Goal: Task Accomplishment & Management: Manage account settings

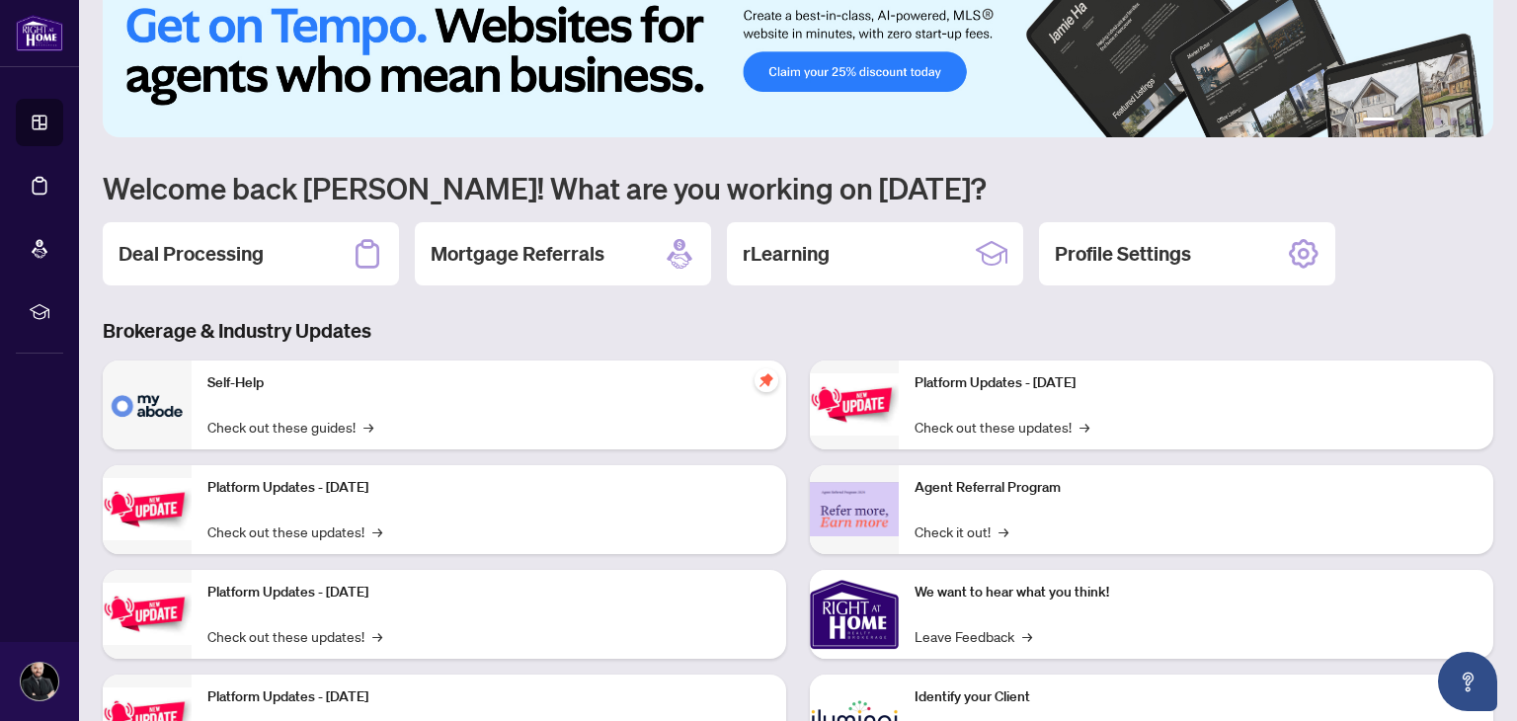
scroll to position [40, 0]
click at [903, 77] on img at bounding box center [798, 60] width 1390 height 152
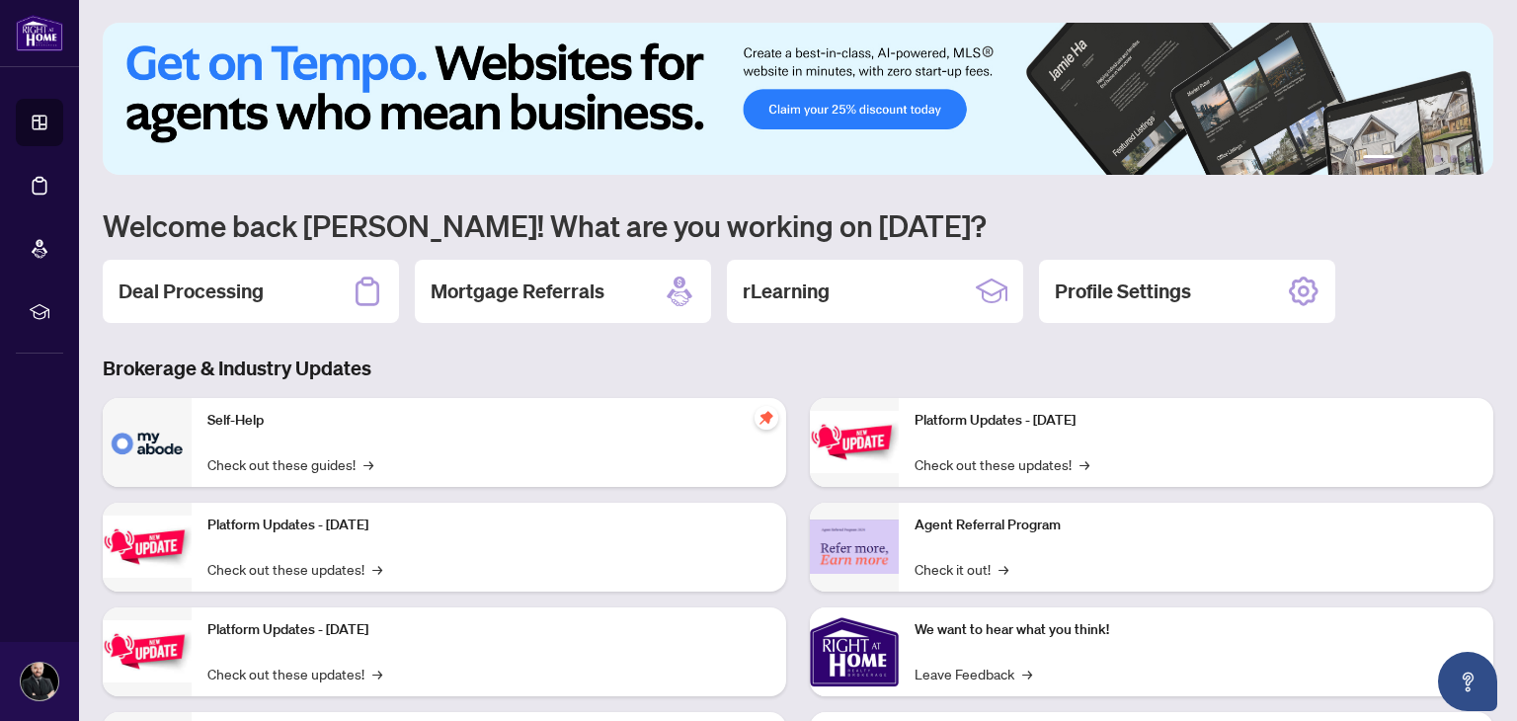
scroll to position [0, 0]
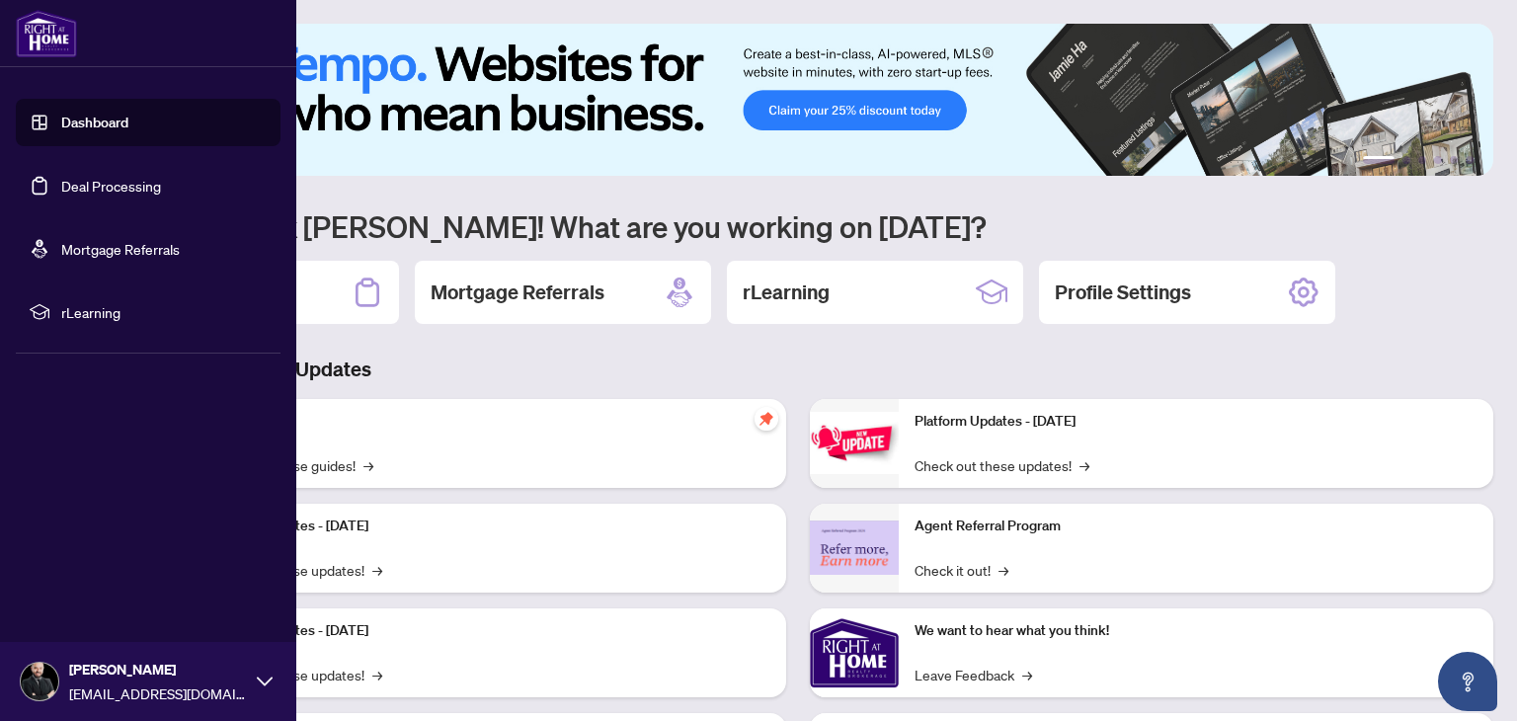
click at [103, 187] on link "Deal Processing" at bounding box center [111, 186] width 100 height 18
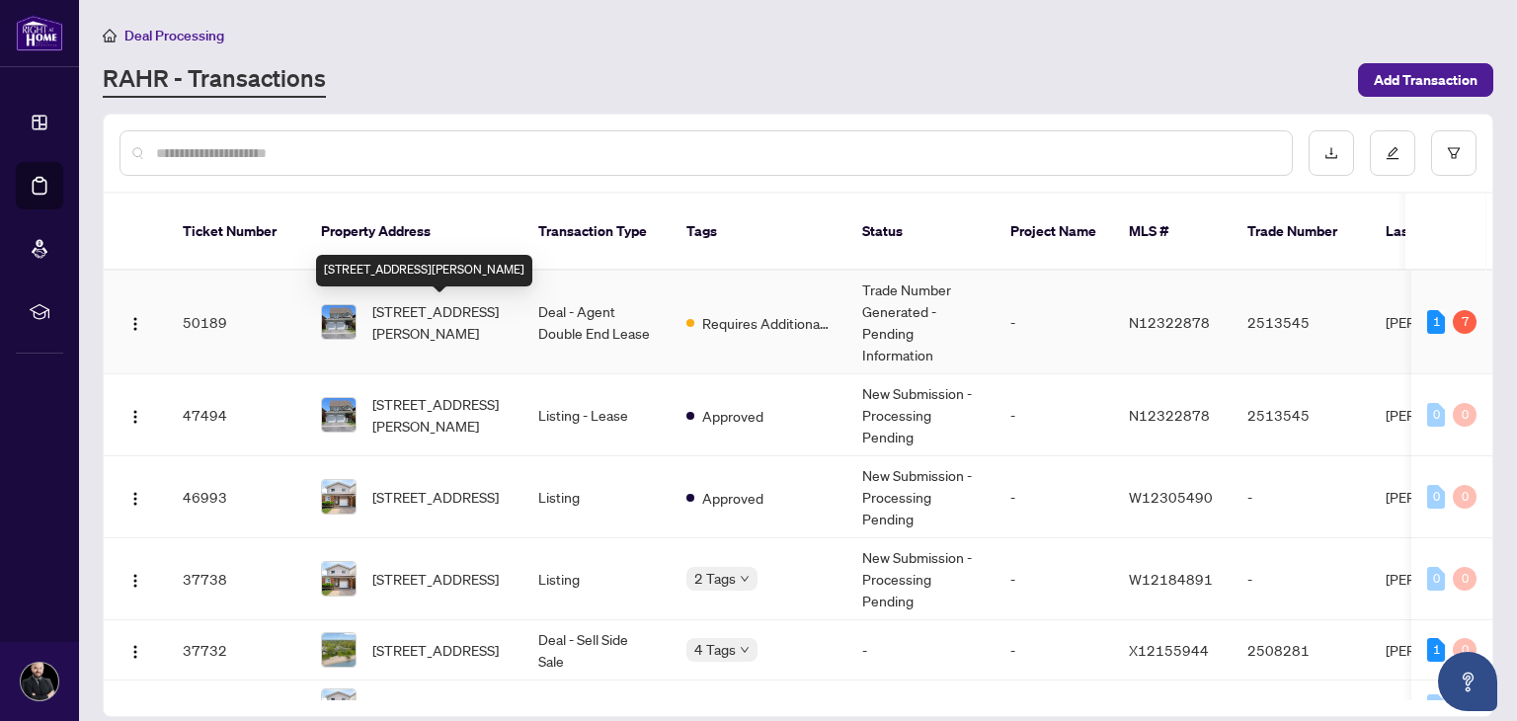
click at [453, 317] on span "[STREET_ADDRESS][PERSON_NAME]" at bounding box center [439, 321] width 134 height 43
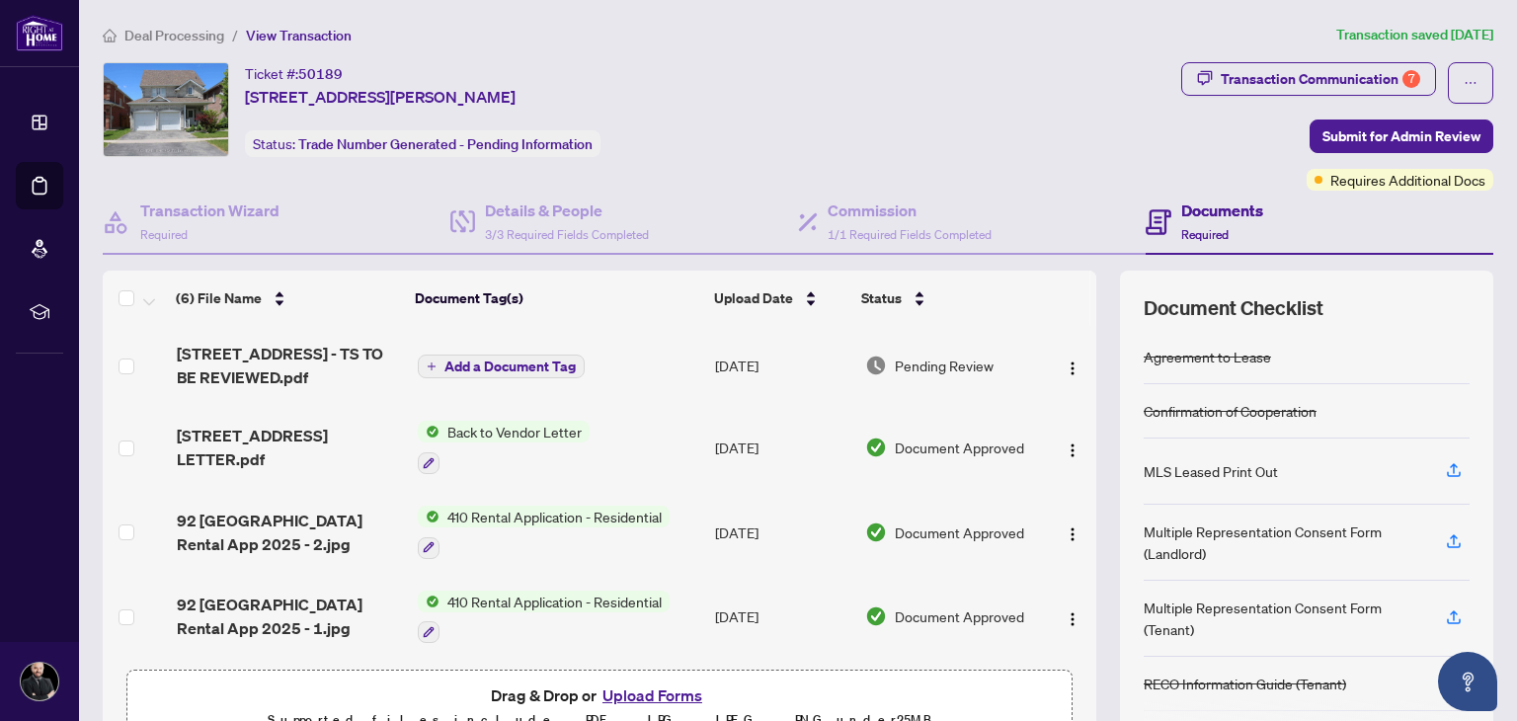
scroll to position [31, 0]
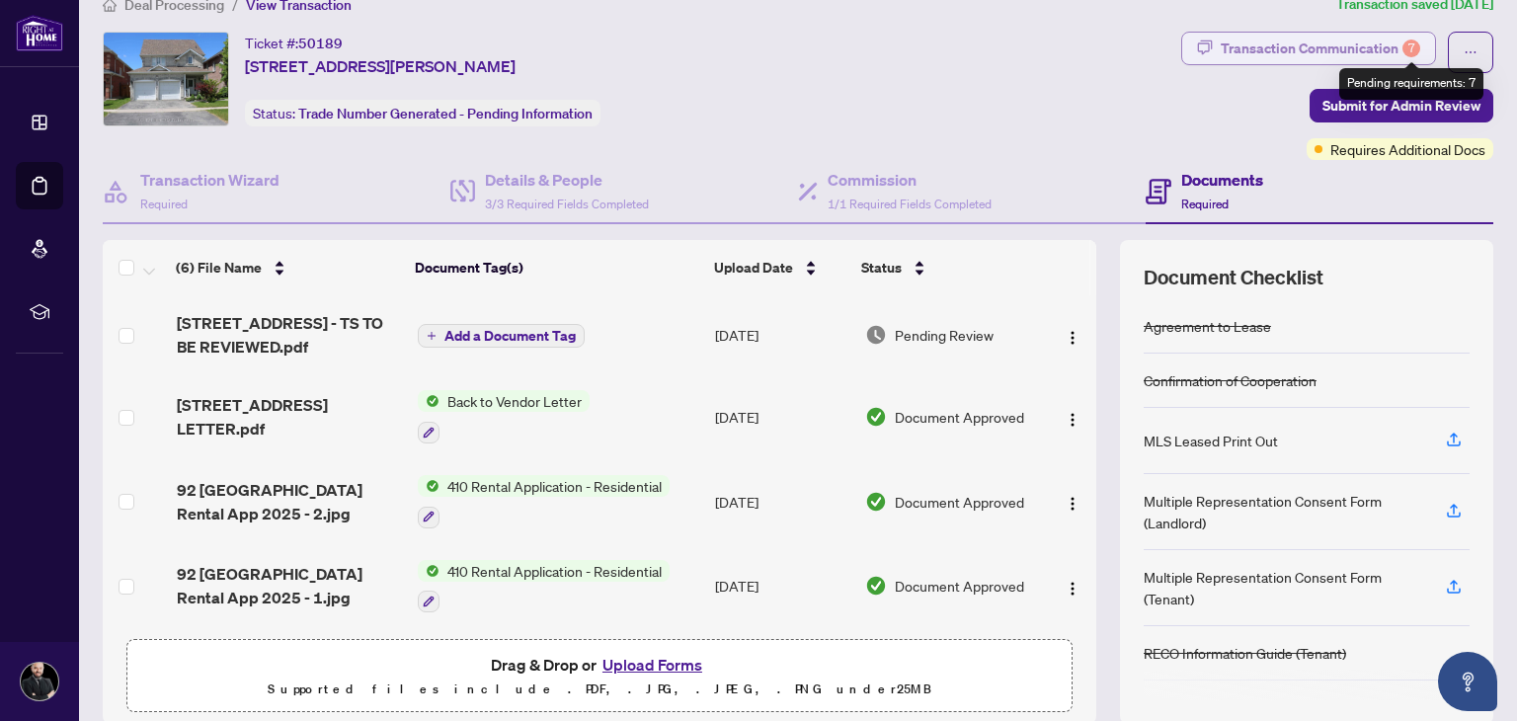
click at [1411, 52] on div "7" at bounding box center [1411, 49] width 18 height 18
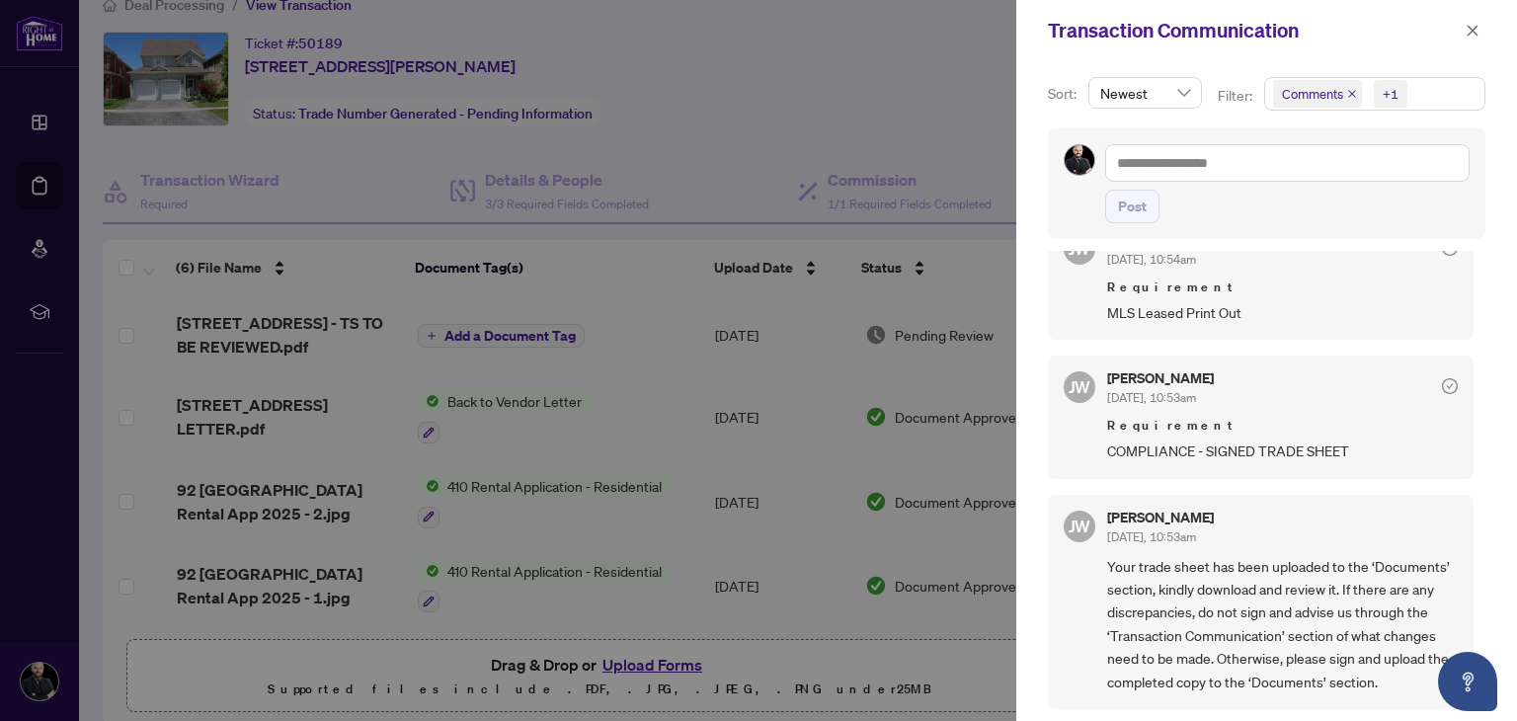
scroll to position [2, 0]
click at [1477, 36] on icon "close" at bounding box center [1472, 31] width 14 height 14
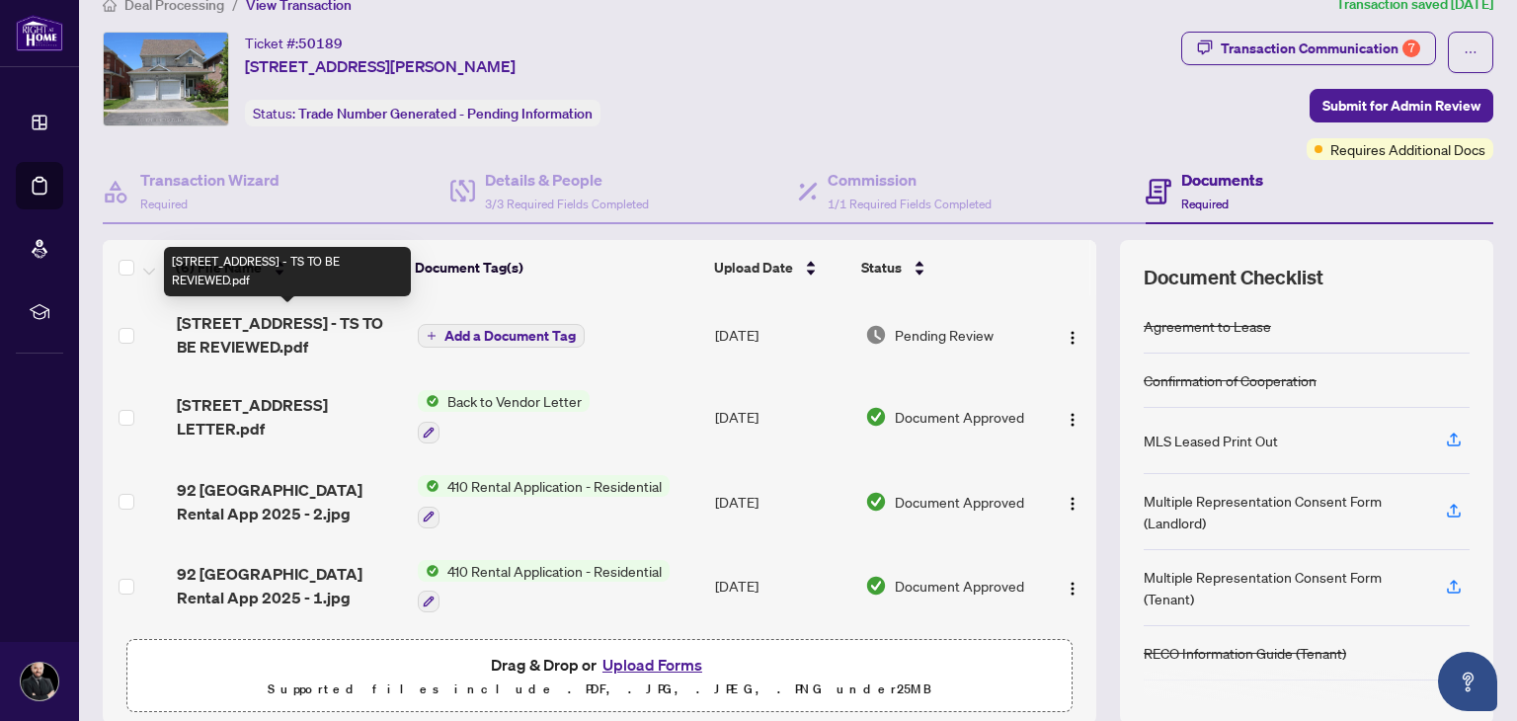
click at [304, 342] on span "[STREET_ADDRESS] - TS TO BE REVIEWED.pdf" at bounding box center [290, 334] width 226 height 47
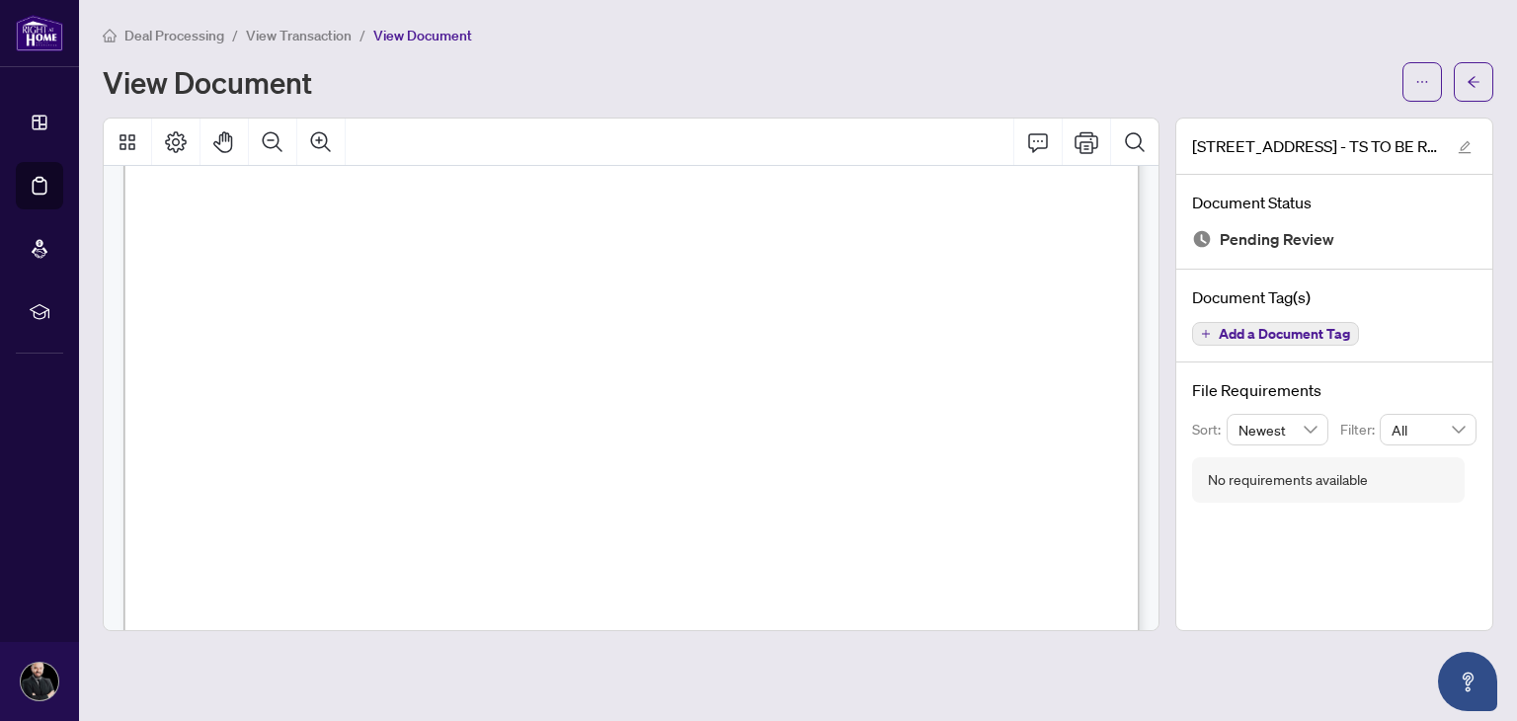
scroll to position [253, 0]
drag, startPoint x: 477, startPoint y: 440, endPoint x: 531, endPoint y: 461, distance: 58.1
drag, startPoint x: 348, startPoint y: 319, endPoint x: 403, endPoint y: 318, distance: 55.3
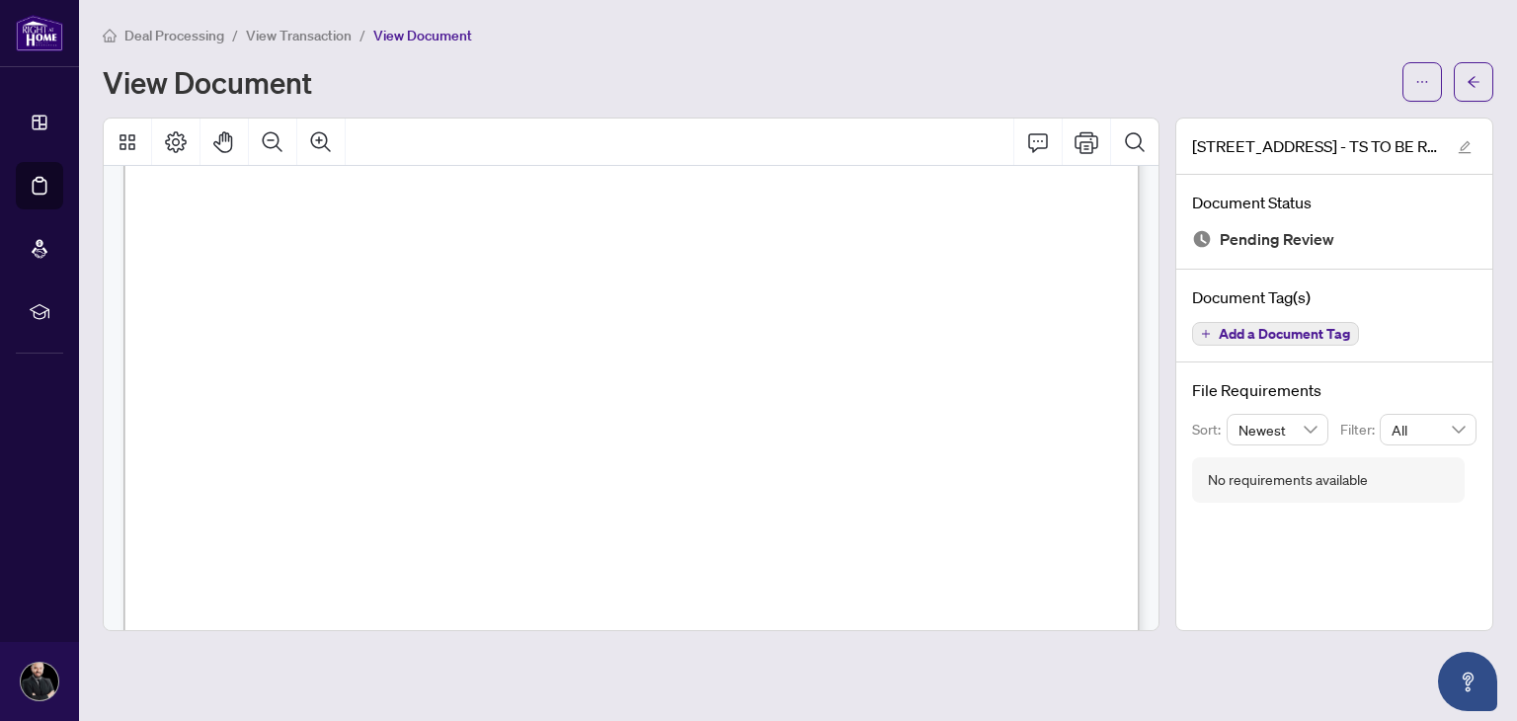
click at [395, 318] on span "$1,650.00" at bounding box center [370, 322] width 50 height 11
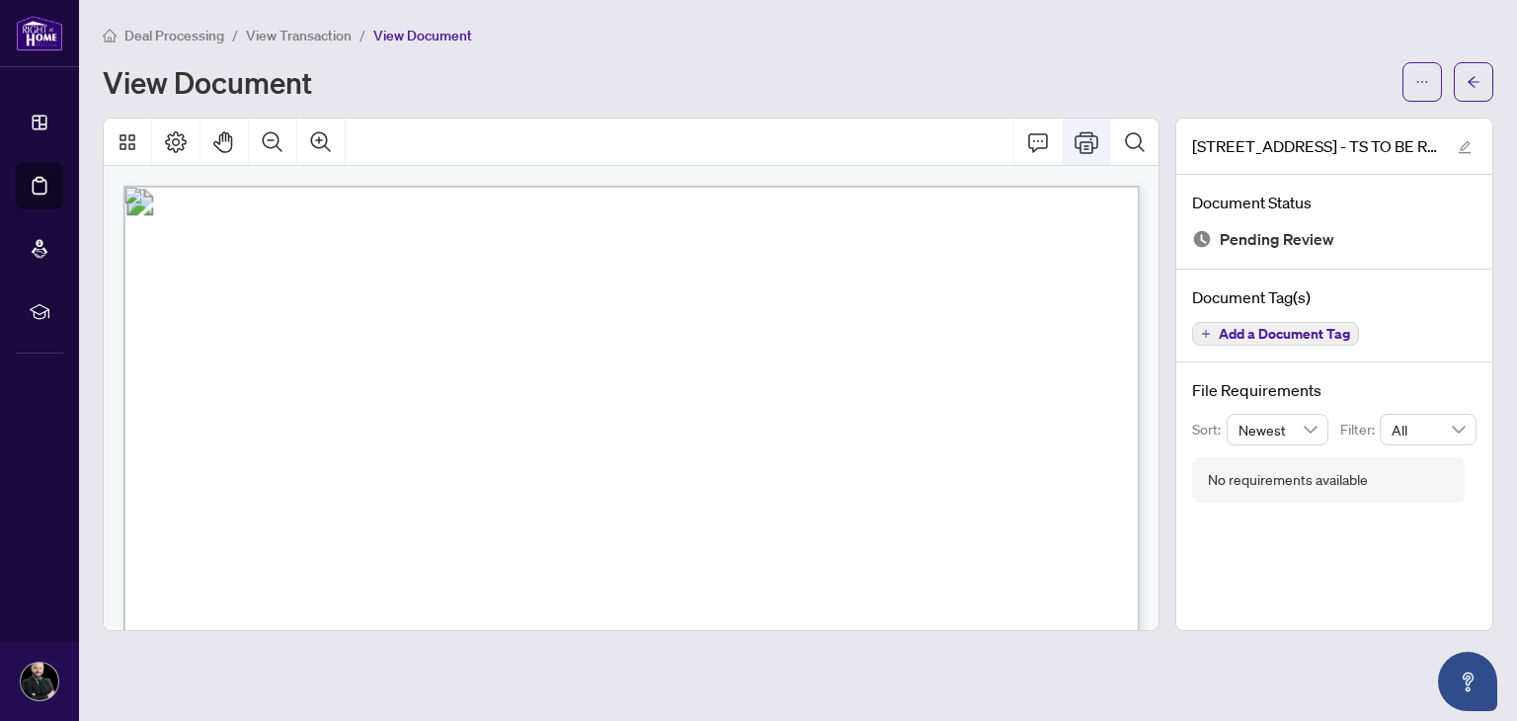
click at [1096, 150] on icon "Print" at bounding box center [1086, 142] width 24 height 24
click at [1419, 86] on icon "ellipsis" at bounding box center [1422, 82] width 14 height 14
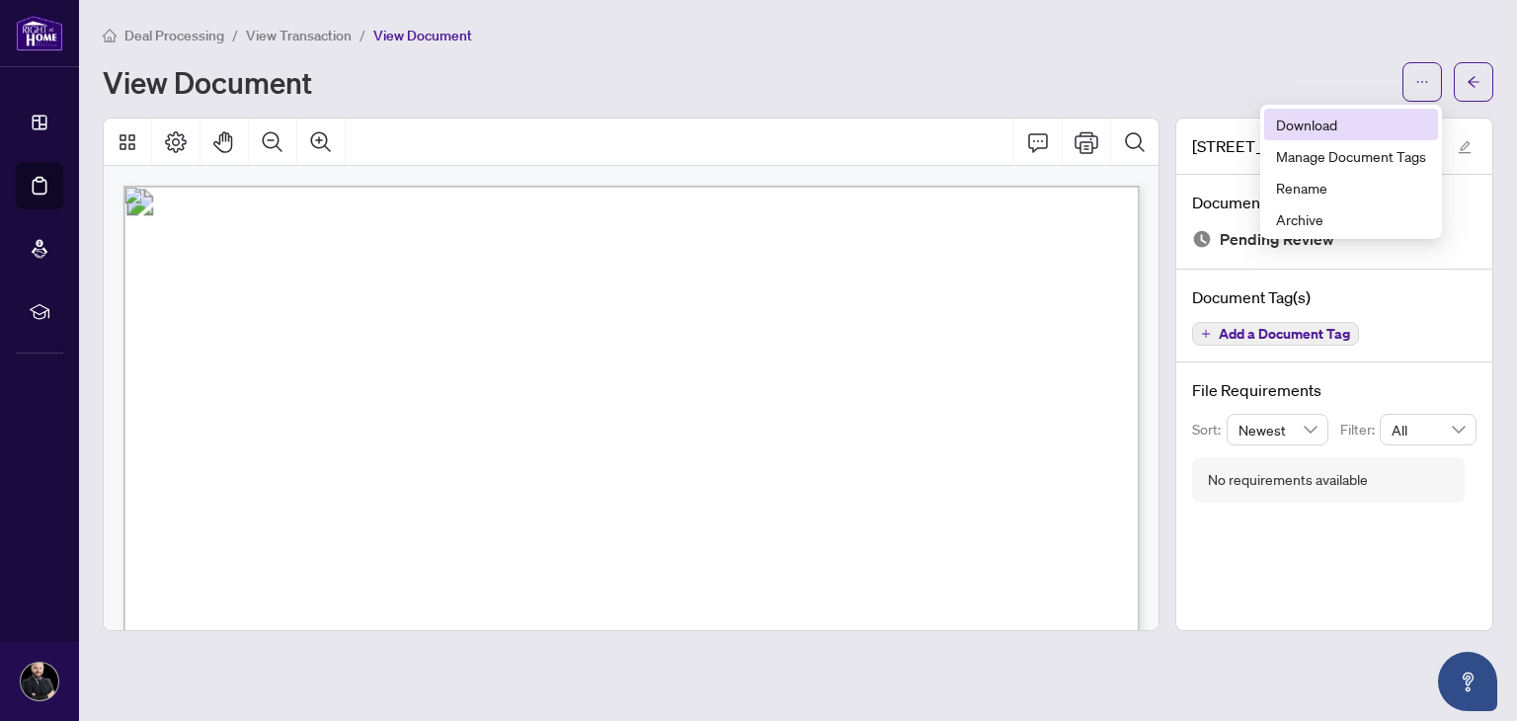
click at [1329, 118] on span "Download" at bounding box center [1351, 125] width 150 height 22
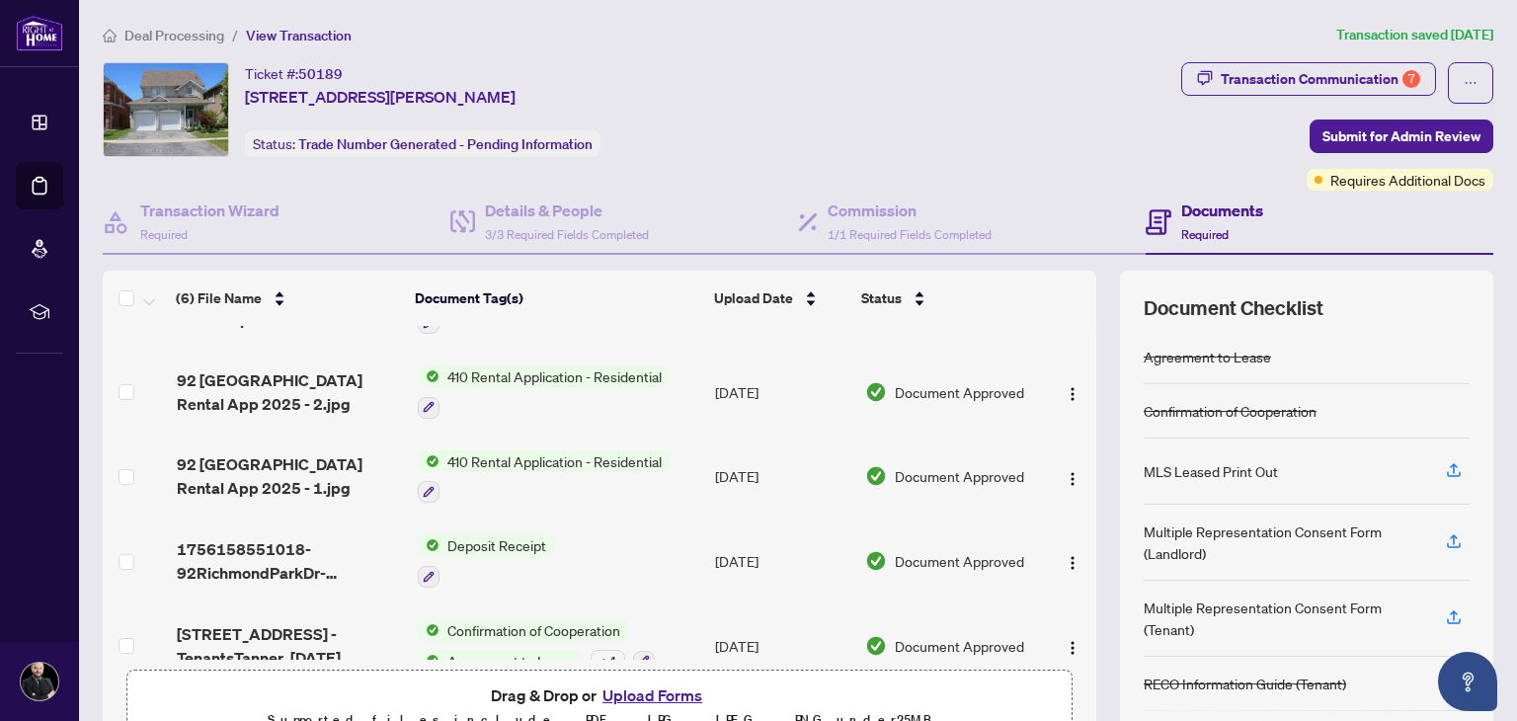
scroll to position [166, 0]
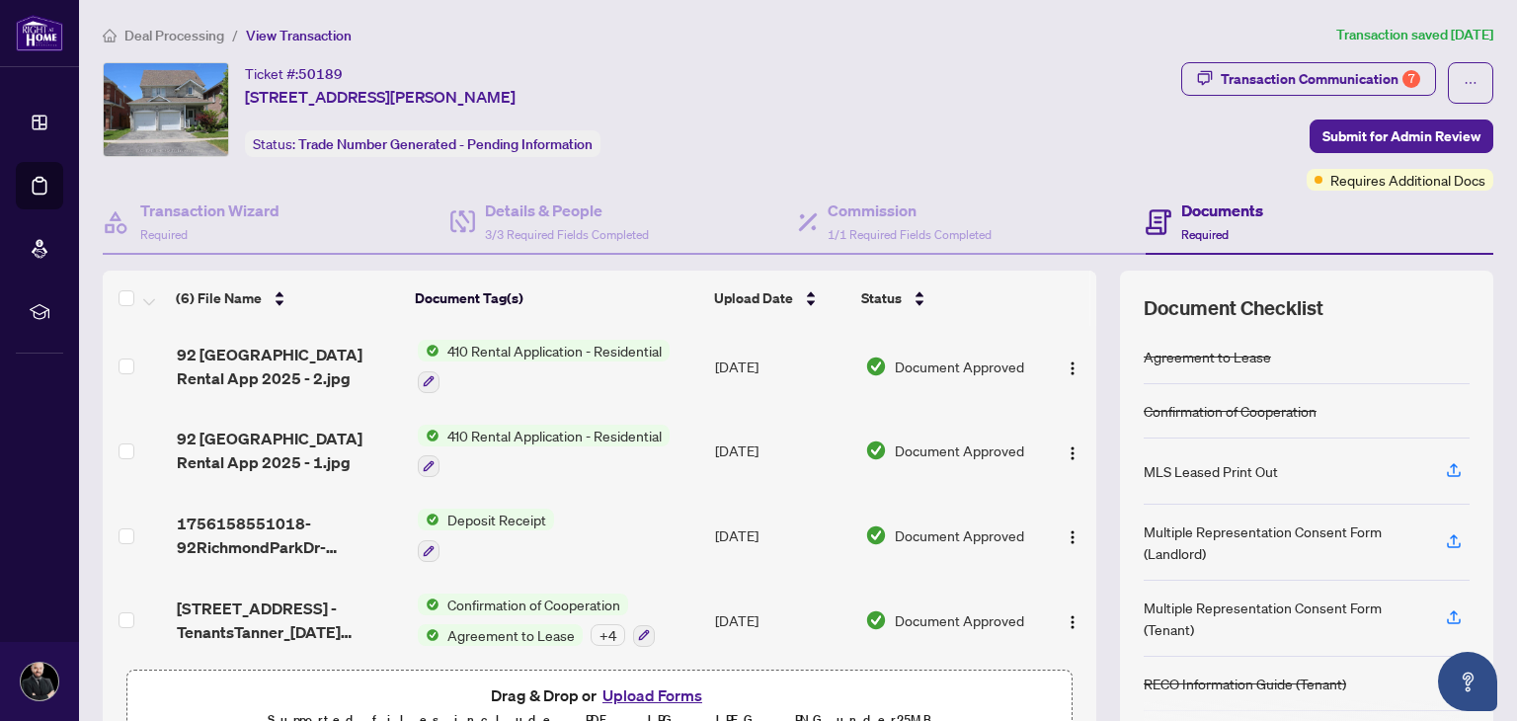
click at [660, 695] on button "Upload Forms" at bounding box center [652, 695] width 112 height 26
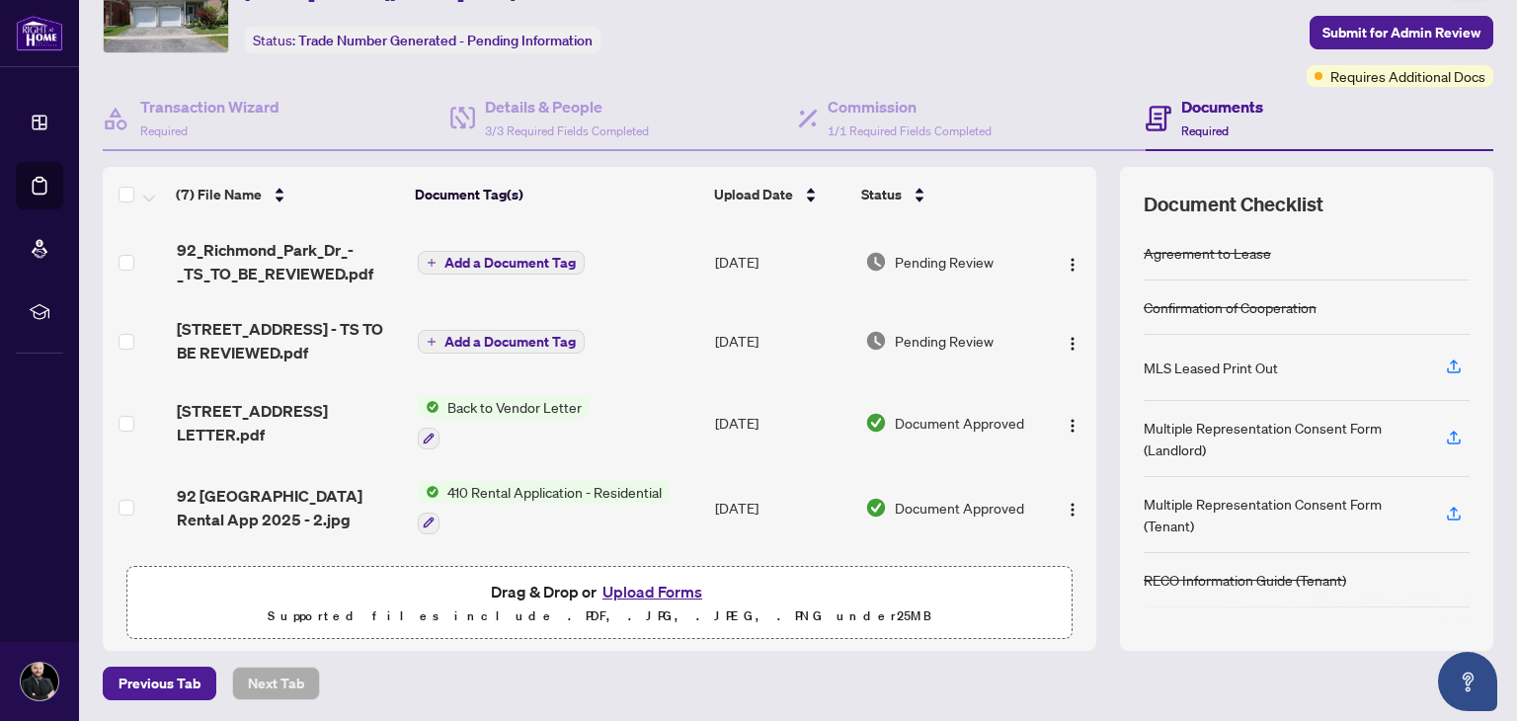
scroll to position [0, 0]
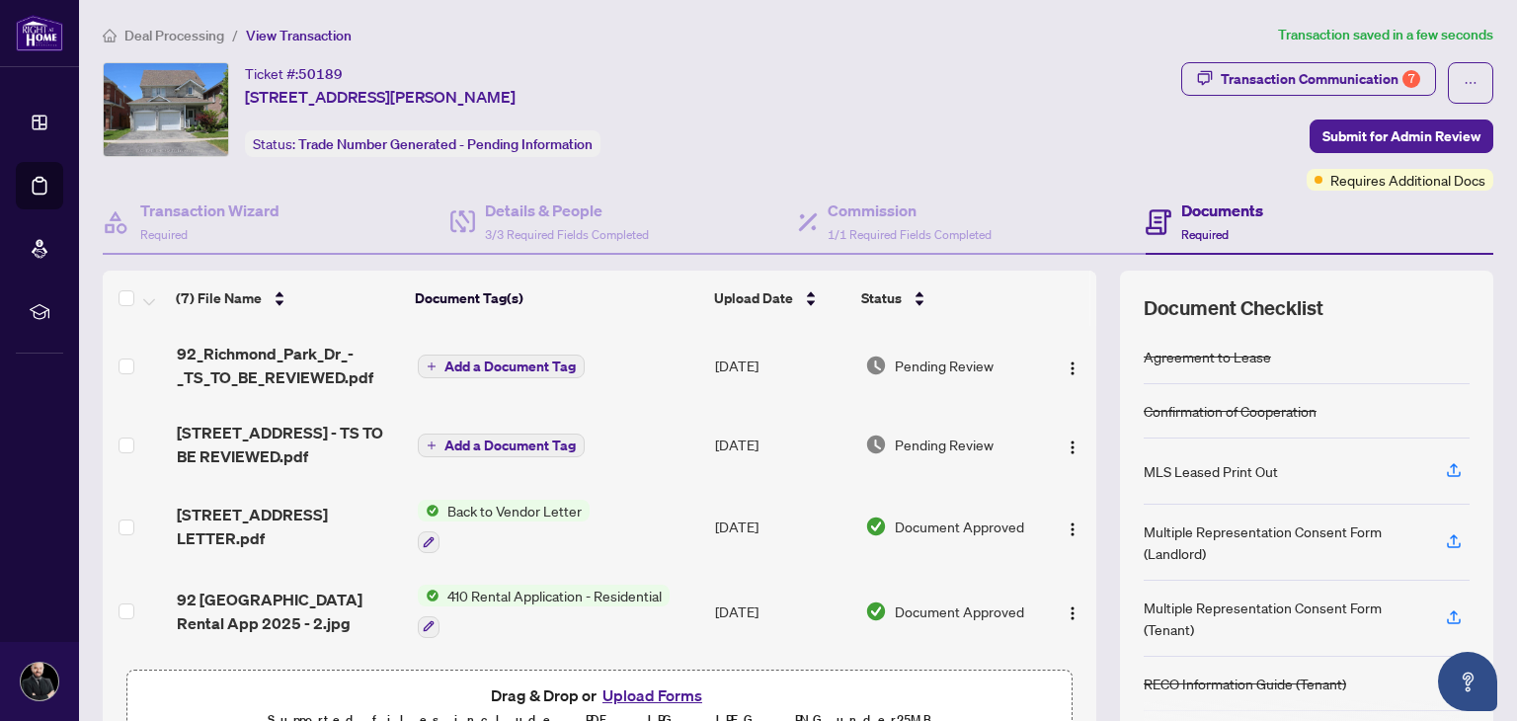
click at [474, 360] on span "Add a Document Tag" at bounding box center [509, 366] width 131 height 14
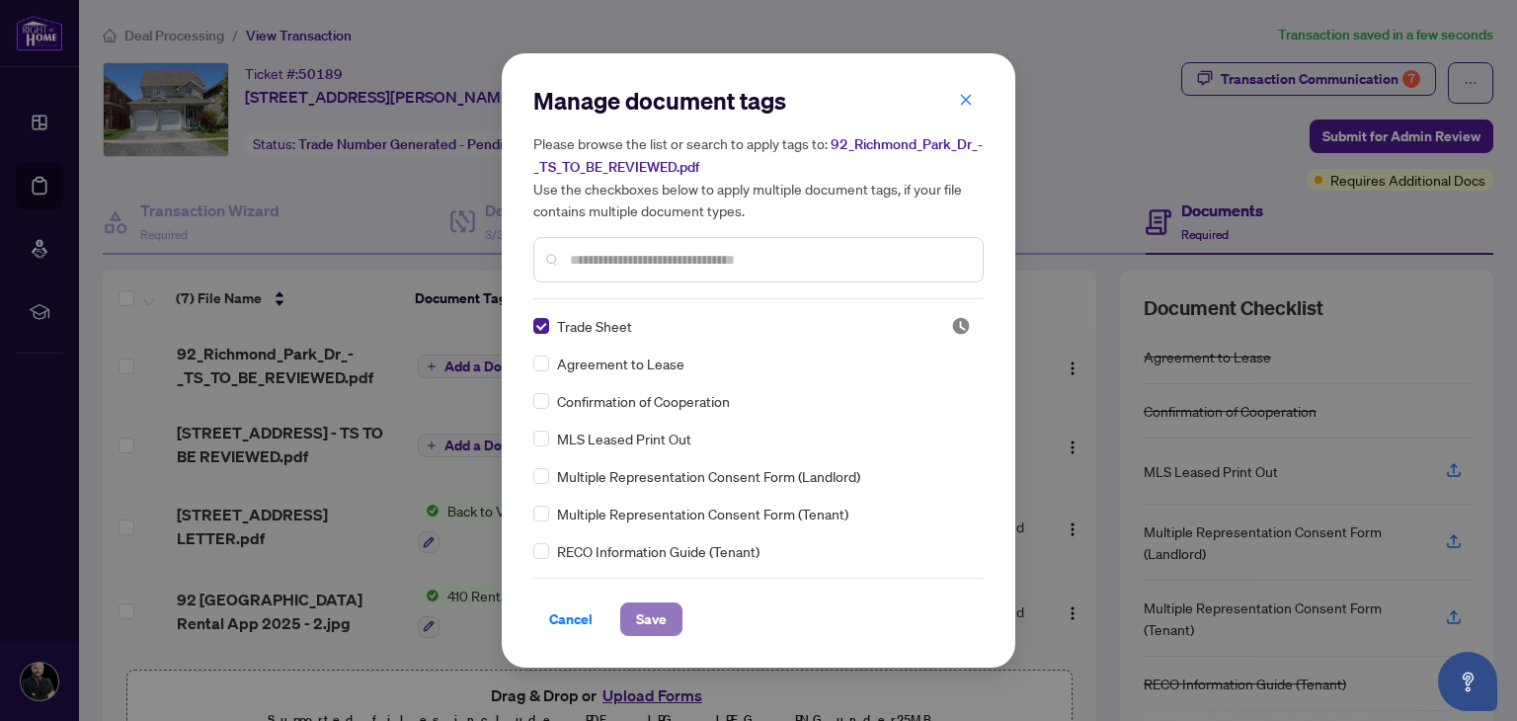
click at [656, 620] on span "Save" at bounding box center [651, 619] width 31 height 32
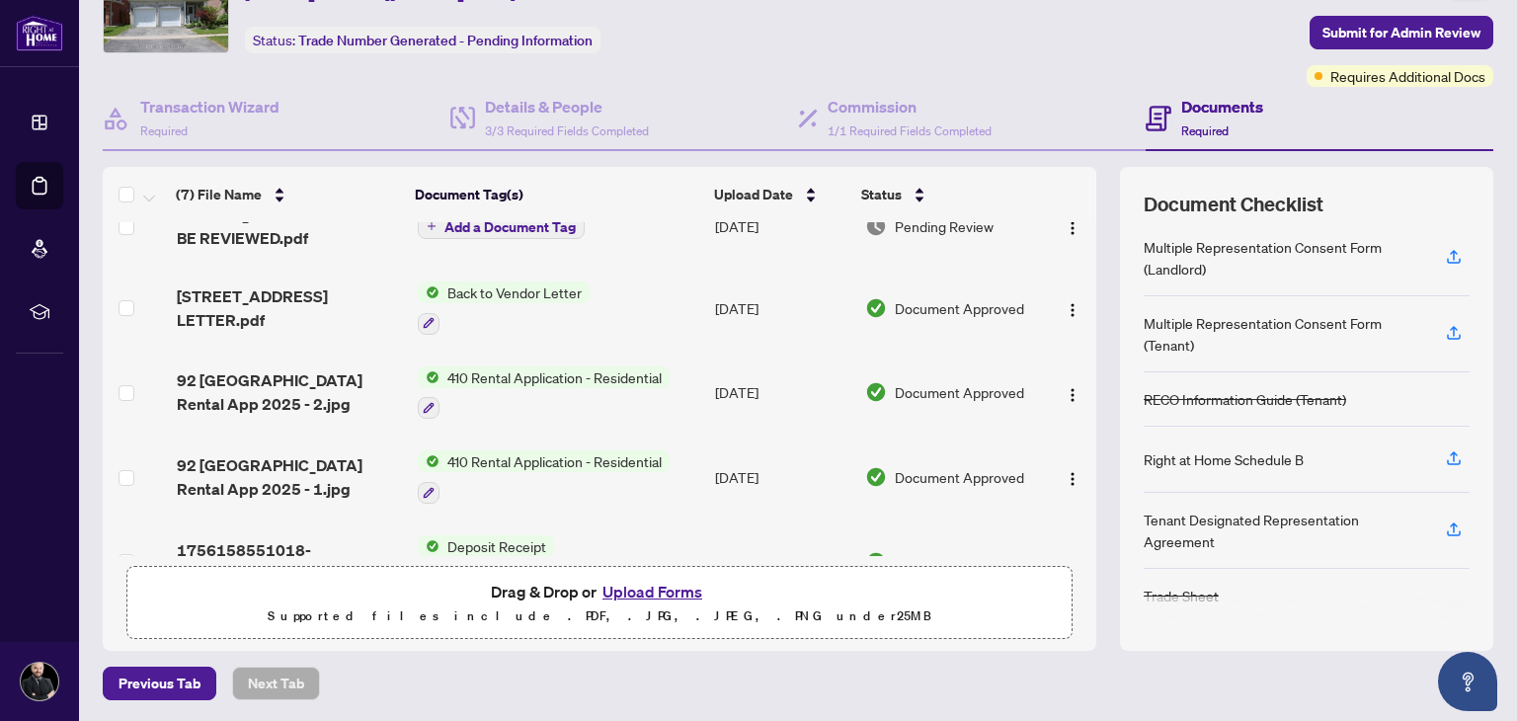
scroll to position [119, 0]
click at [206, 295] on span "[STREET_ADDRESS] LETTER.pdf" at bounding box center [290, 308] width 226 height 47
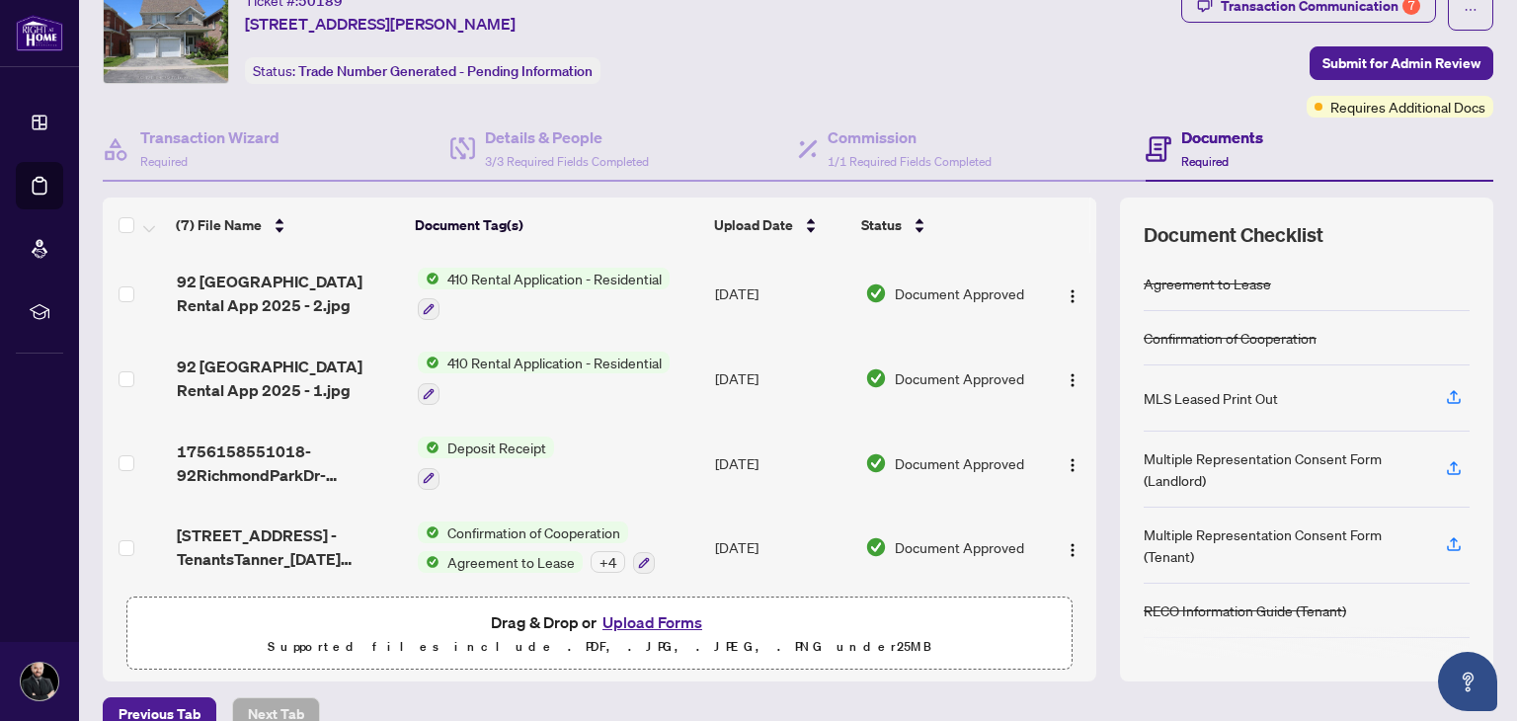
scroll to position [104, 0]
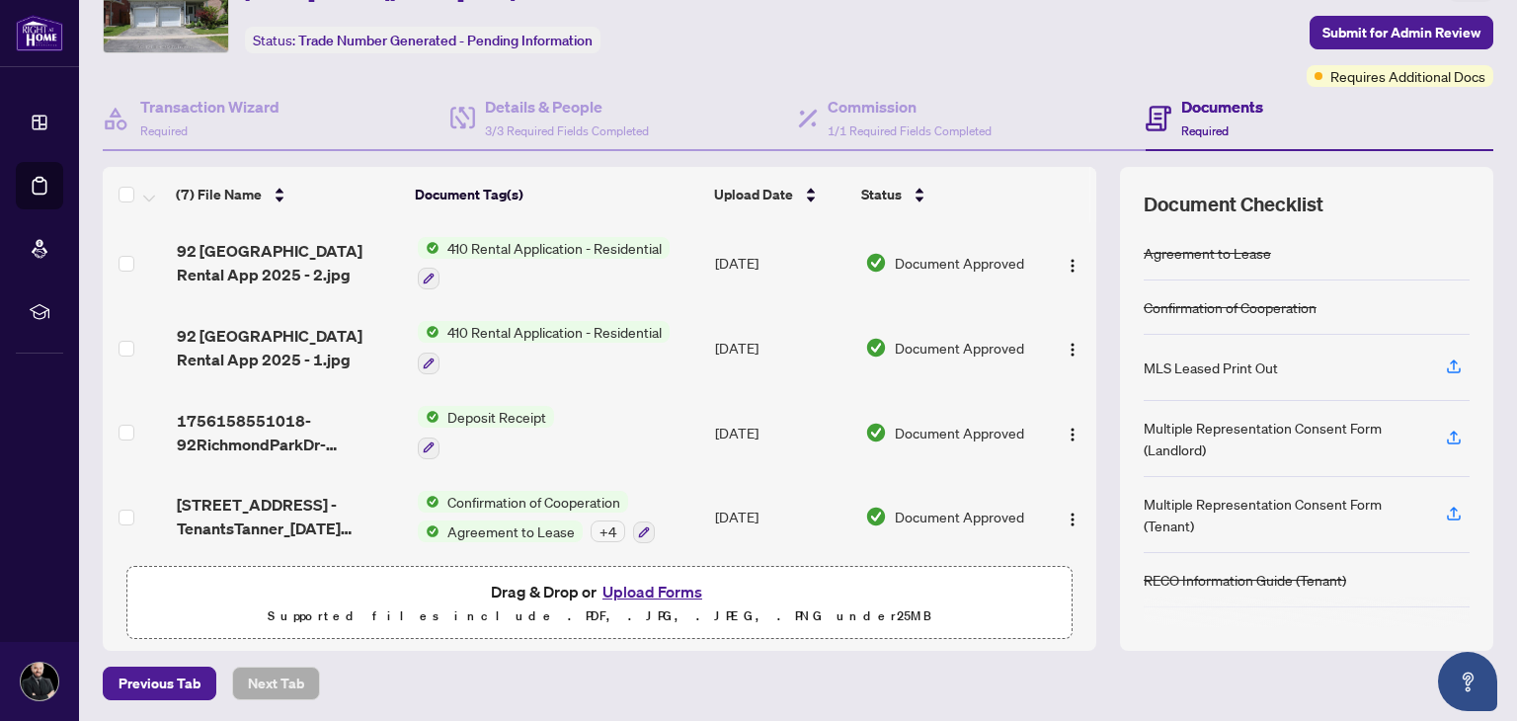
click at [211, 493] on span "[STREET_ADDRESS] - TenantsTanner_[DATE] 17_46_08.pdf" at bounding box center [290, 516] width 226 height 47
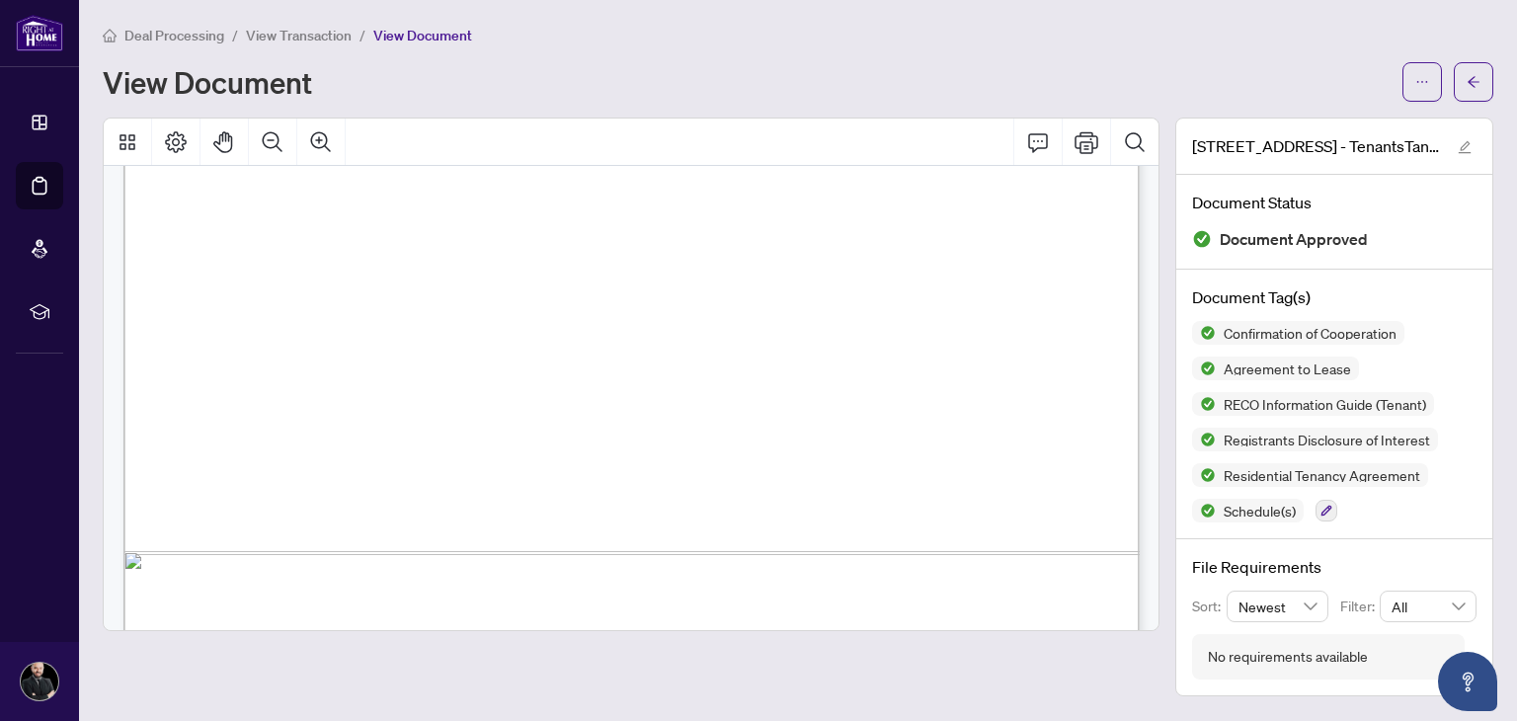
scroll to position [48069, 0]
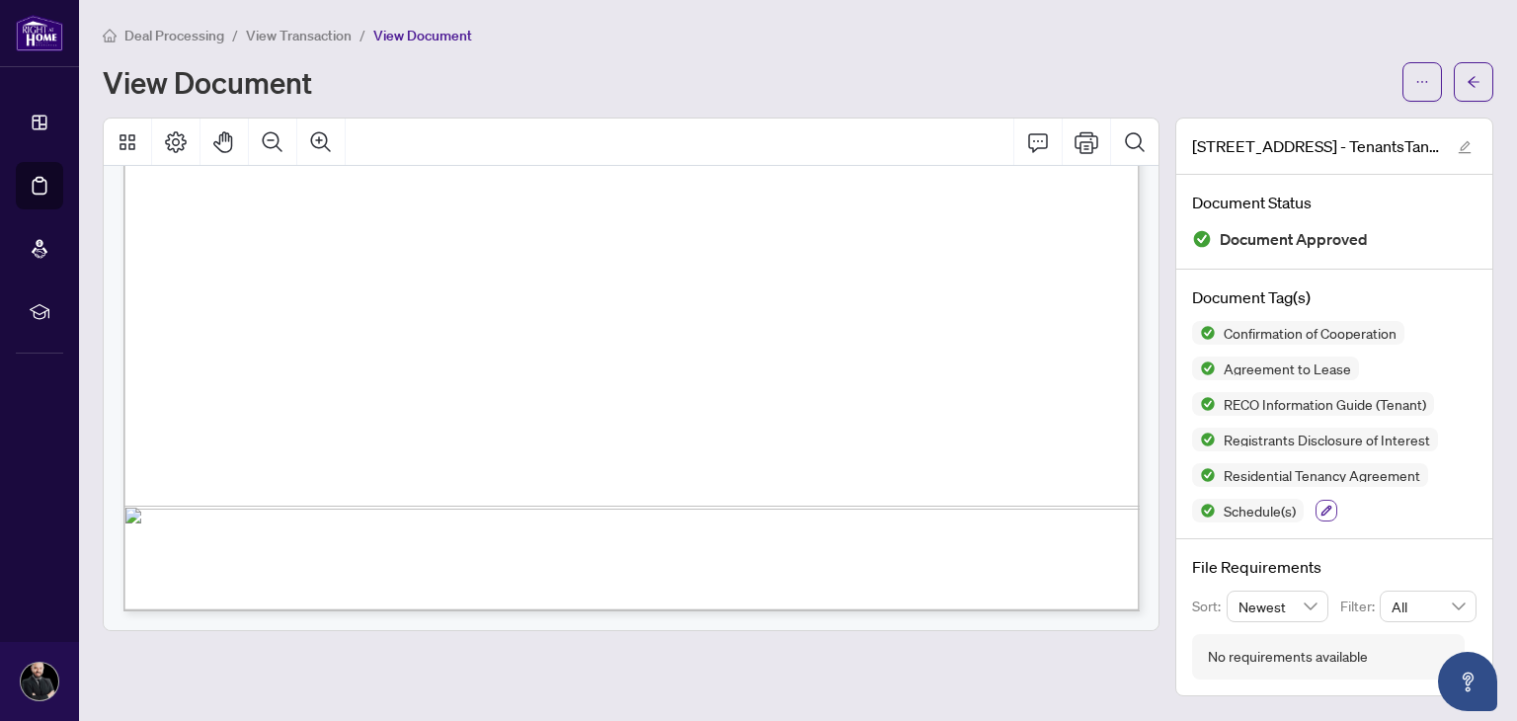
click at [1327, 510] on icon "button" at bounding box center [1326, 511] width 11 height 11
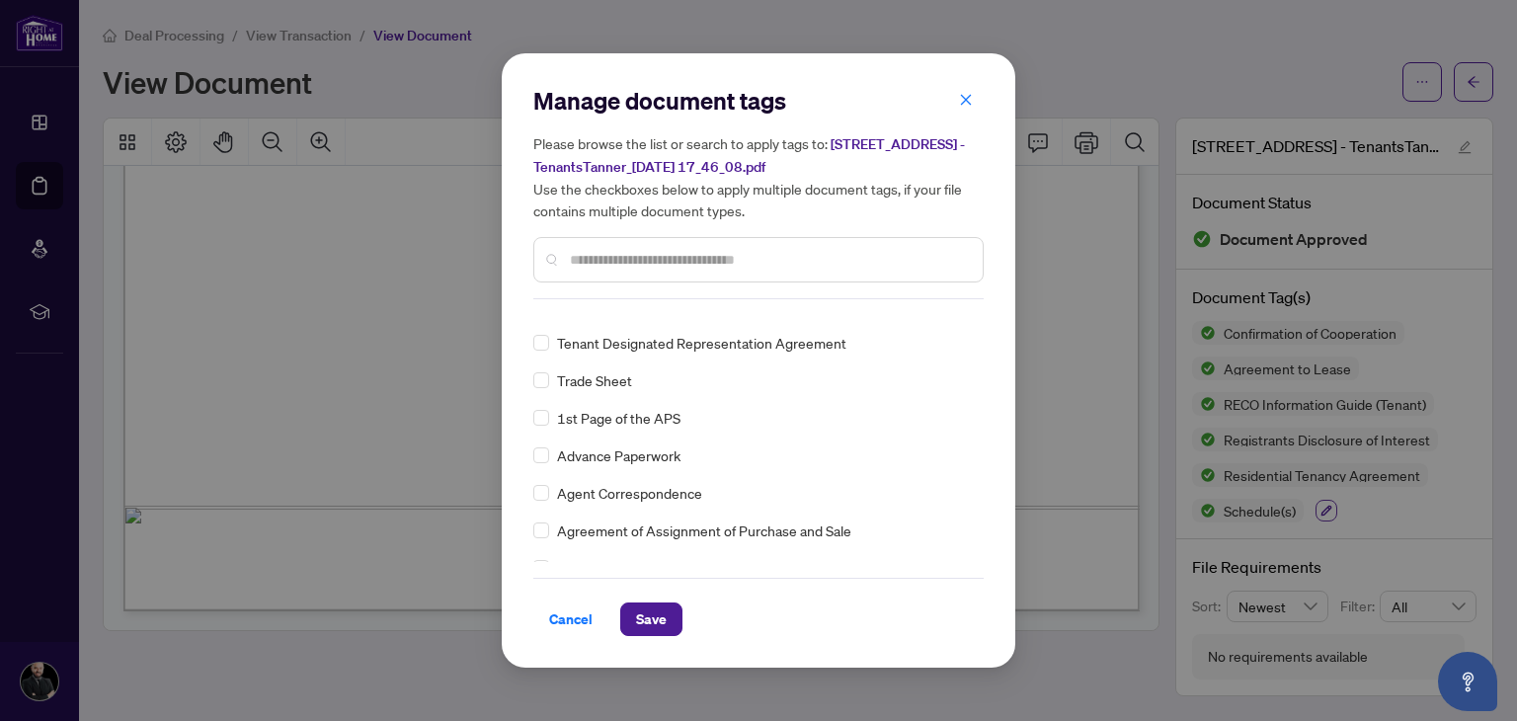
scroll to position [138, 0]
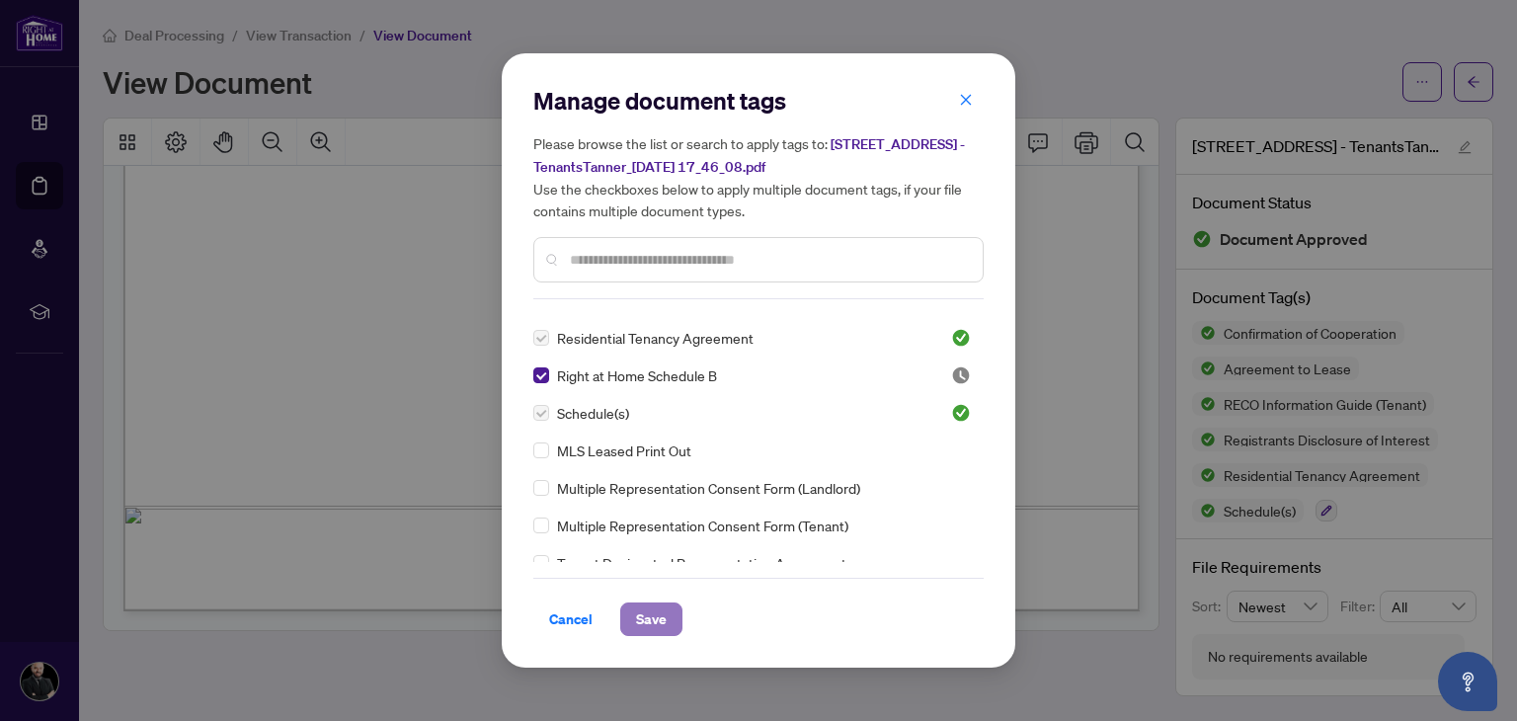
click at [644, 616] on span "Save" at bounding box center [651, 619] width 31 height 32
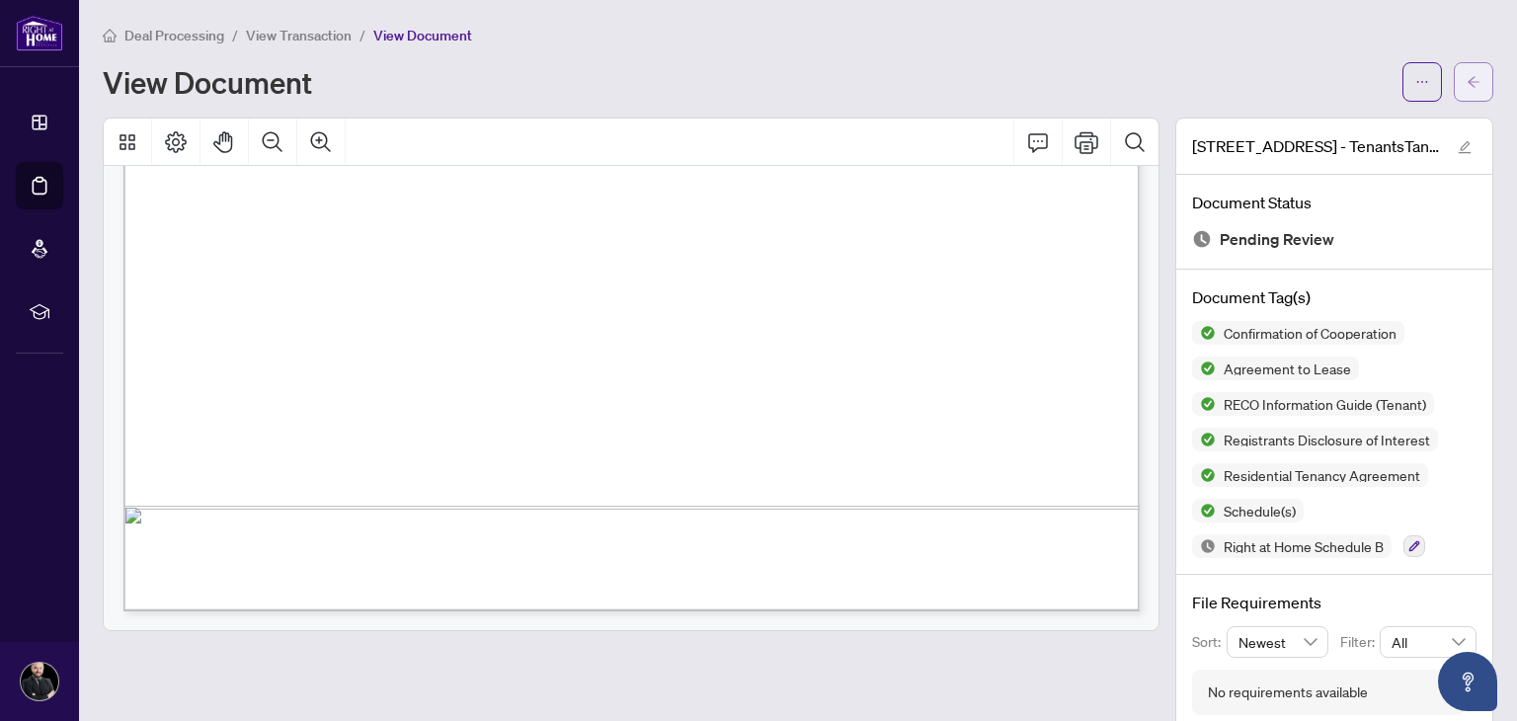
click at [1479, 83] on icon "arrow-left" at bounding box center [1473, 82] width 14 height 14
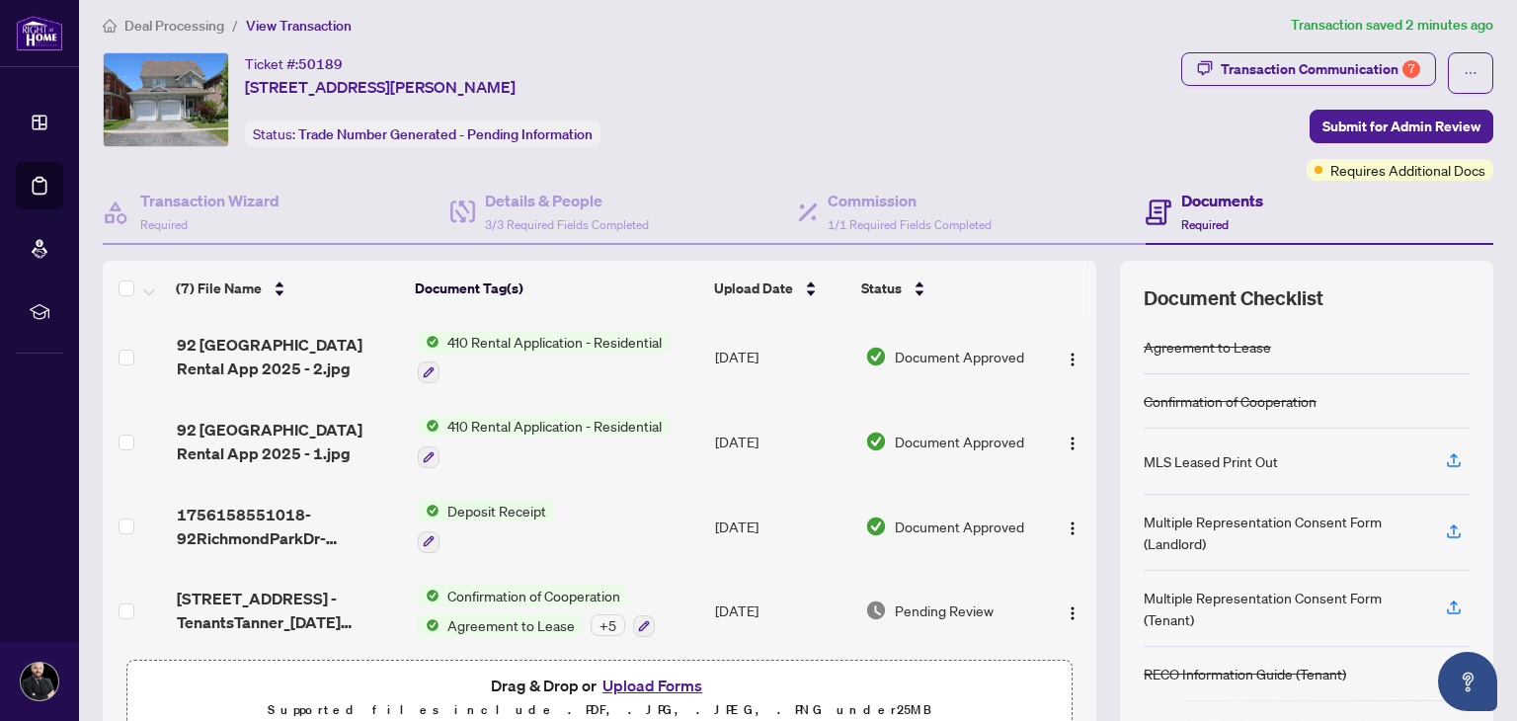
scroll to position [12, 0]
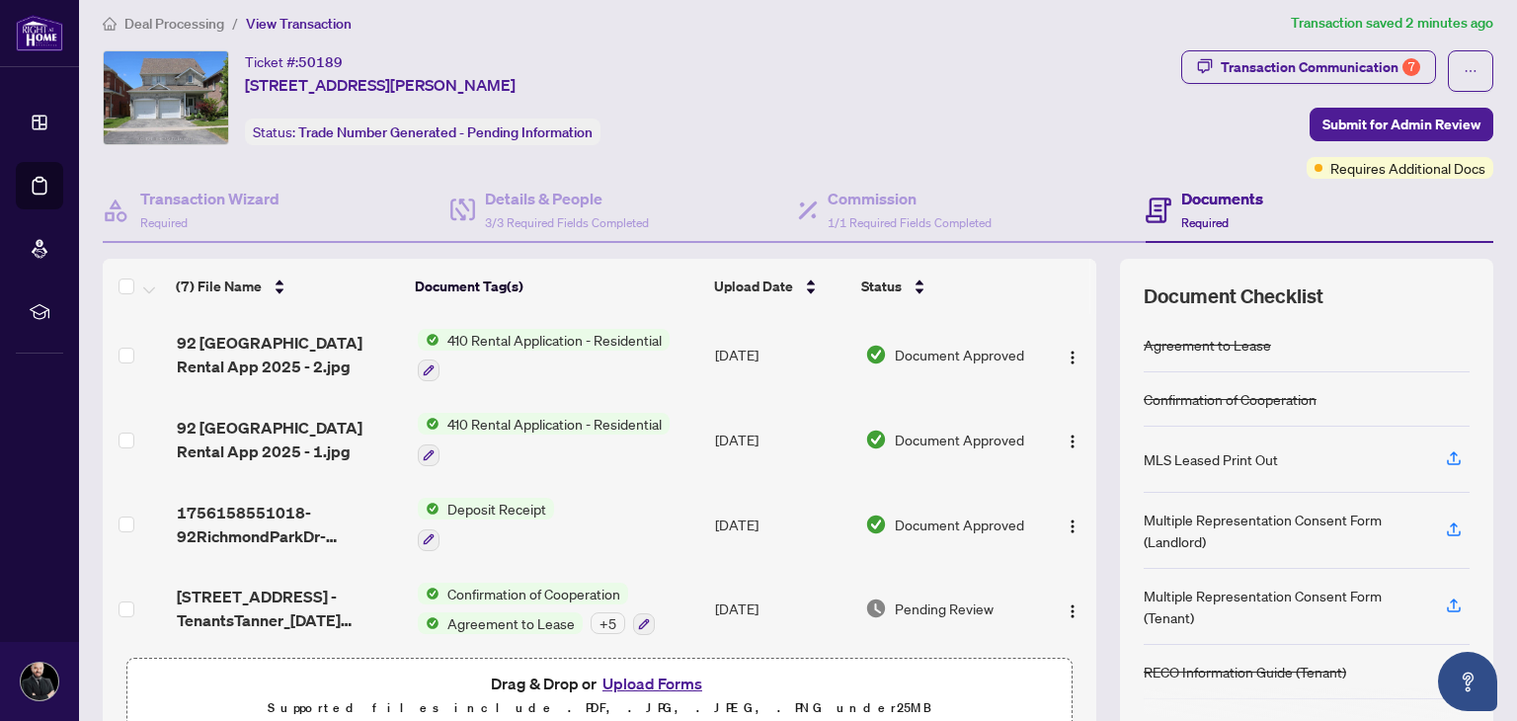
click at [676, 671] on button "Upload Forms" at bounding box center [652, 684] width 112 height 26
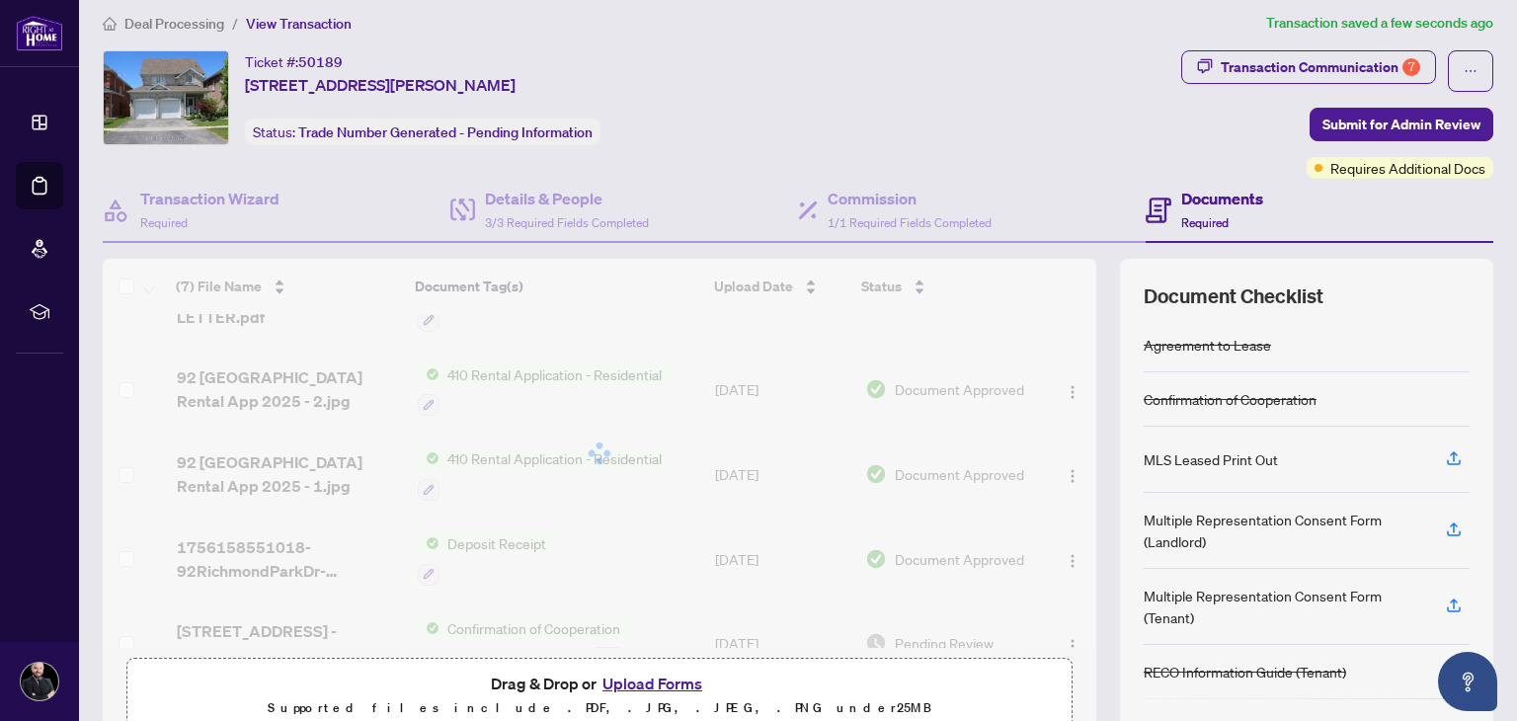
scroll to position [0, 0]
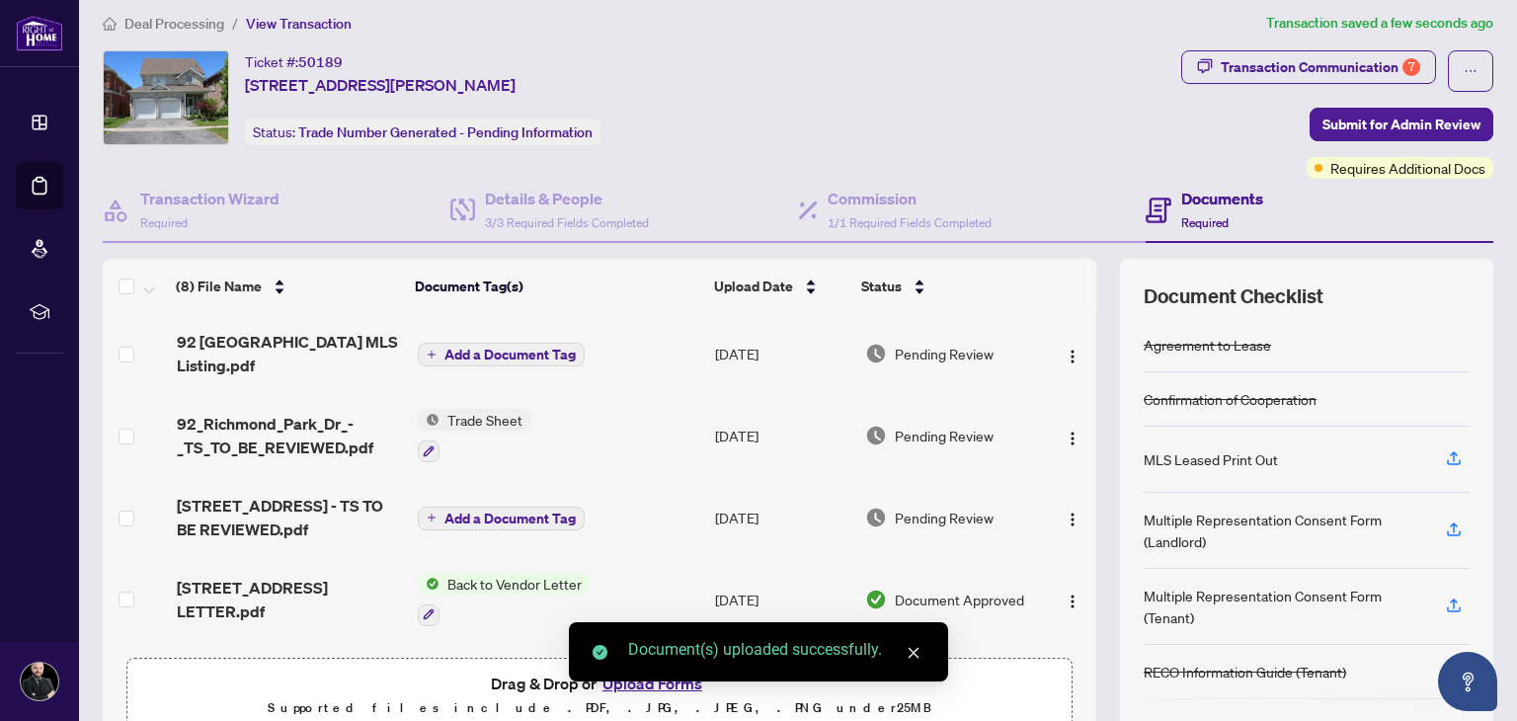
click at [507, 350] on span "Add a Document Tag" at bounding box center [509, 355] width 131 height 14
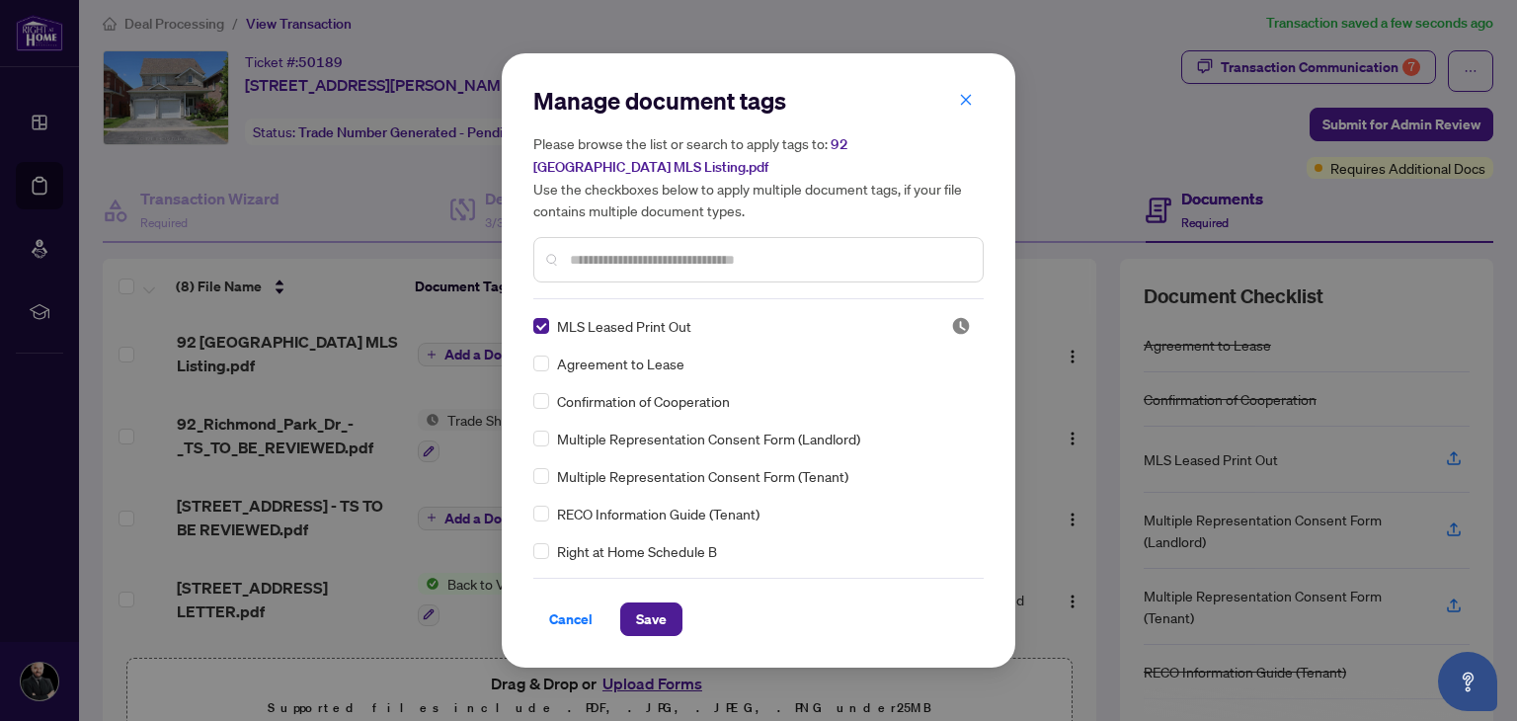
click at [653, 621] on span "Save" at bounding box center [651, 619] width 31 height 32
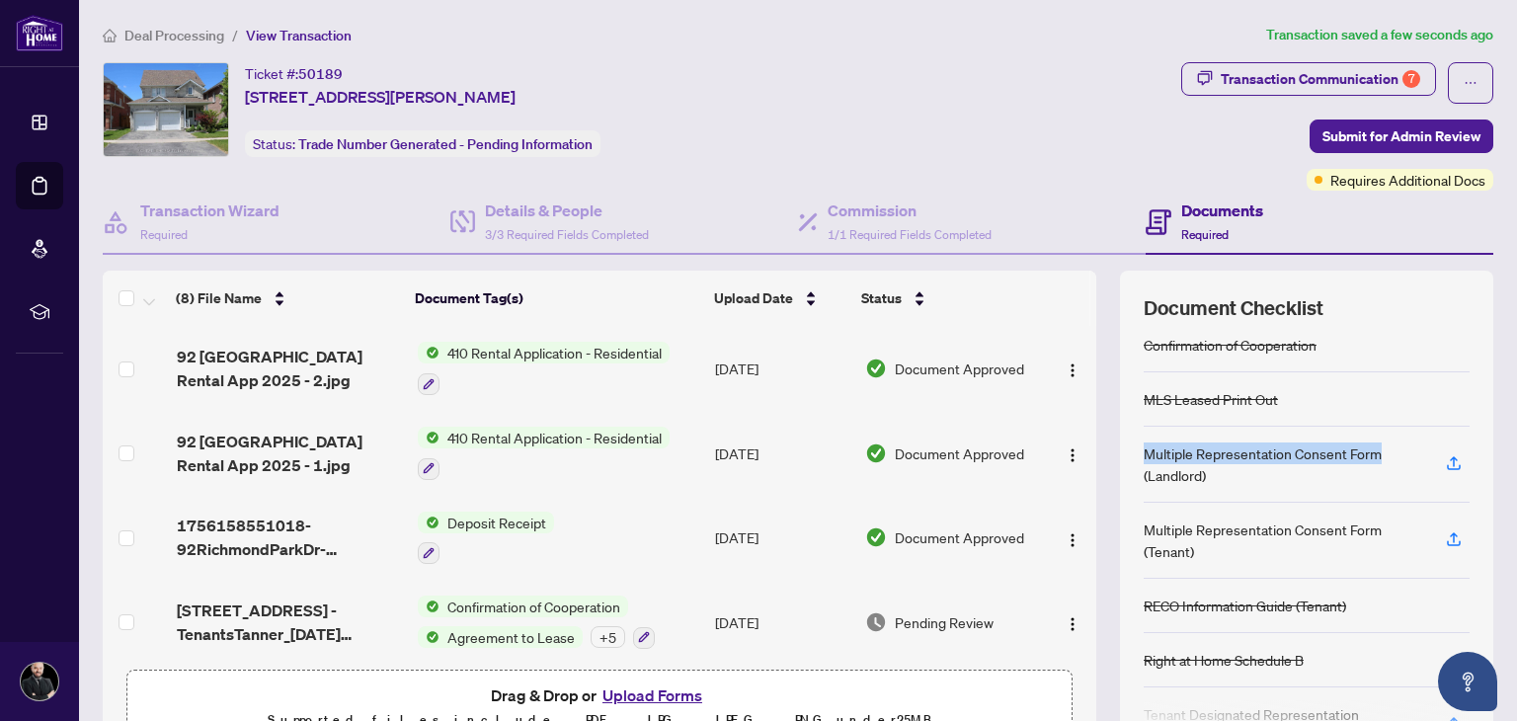
drag, startPoint x: 1143, startPoint y: 448, endPoint x: 1386, endPoint y: 446, distance: 243.9
click at [1386, 446] on div "Multiple Representation Consent Form (Landlord)" at bounding box center [1283, 463] width 278 height 43
copy div "Multiple Representation Consent Form"
click at [1451, 461] on icon "button" at bounding box center [1454, 463] width 18 height 18
click at [1459, 464] on icon "button" at bounding box center [1454, 463] width 18 height 18
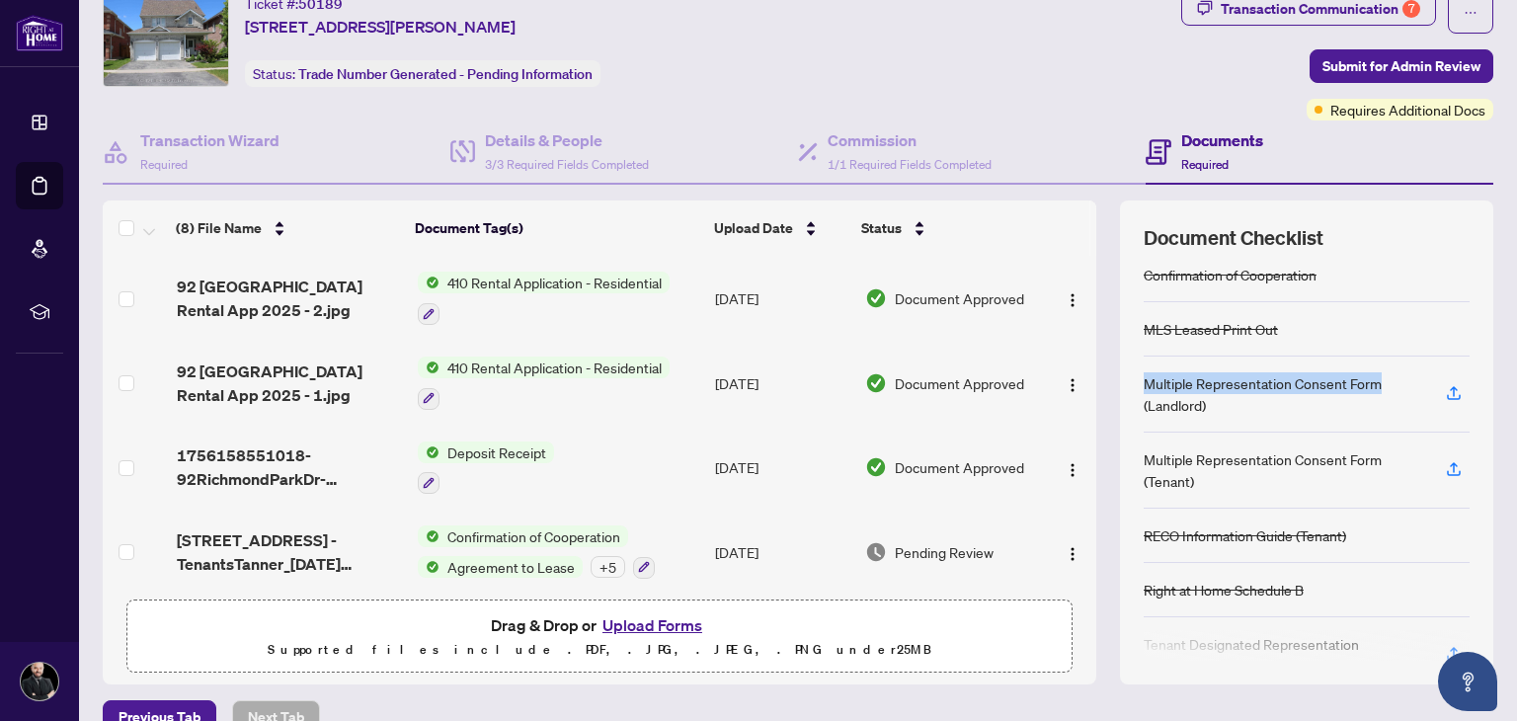
scroll to position [104, 0]
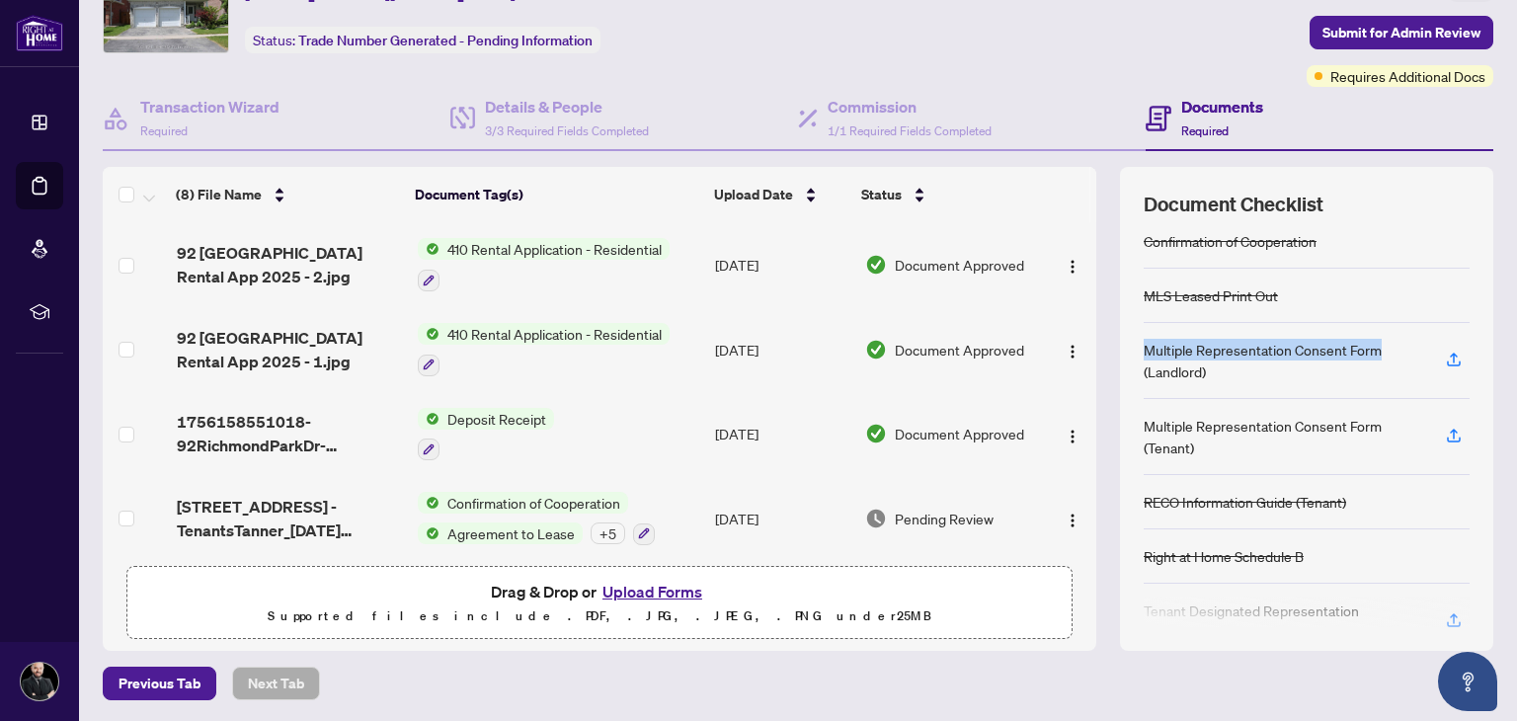
click at [277, 525] on span "[STREET_ADDRESS] - TenantsTanner_[DATE] 17_46_08.pdf" at bounding box center [290, 518] width 226 height 47
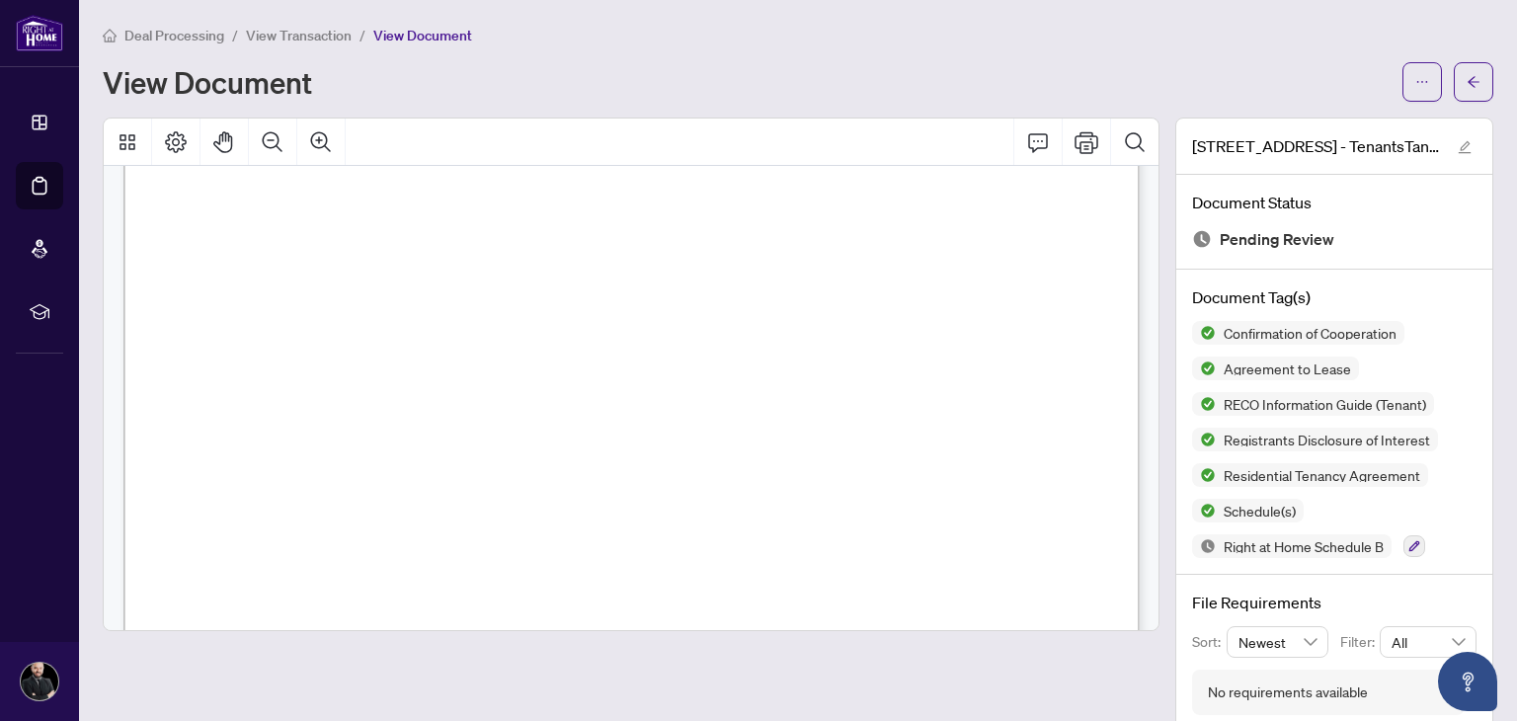
scroll to position [1706, 0]
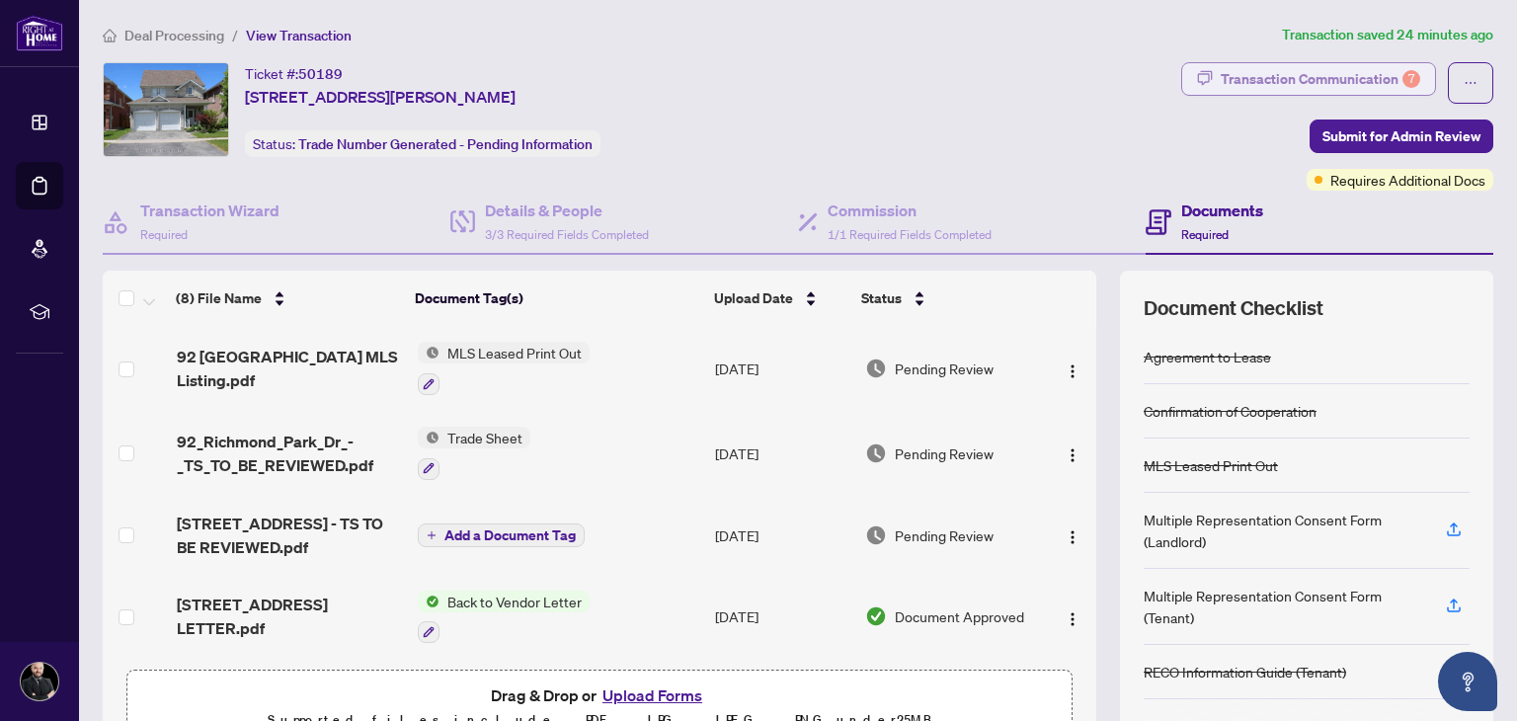
click at [1374, 91] on div "Transaction Communication 7" at bounding box center [1320, 79] width 199 height 32
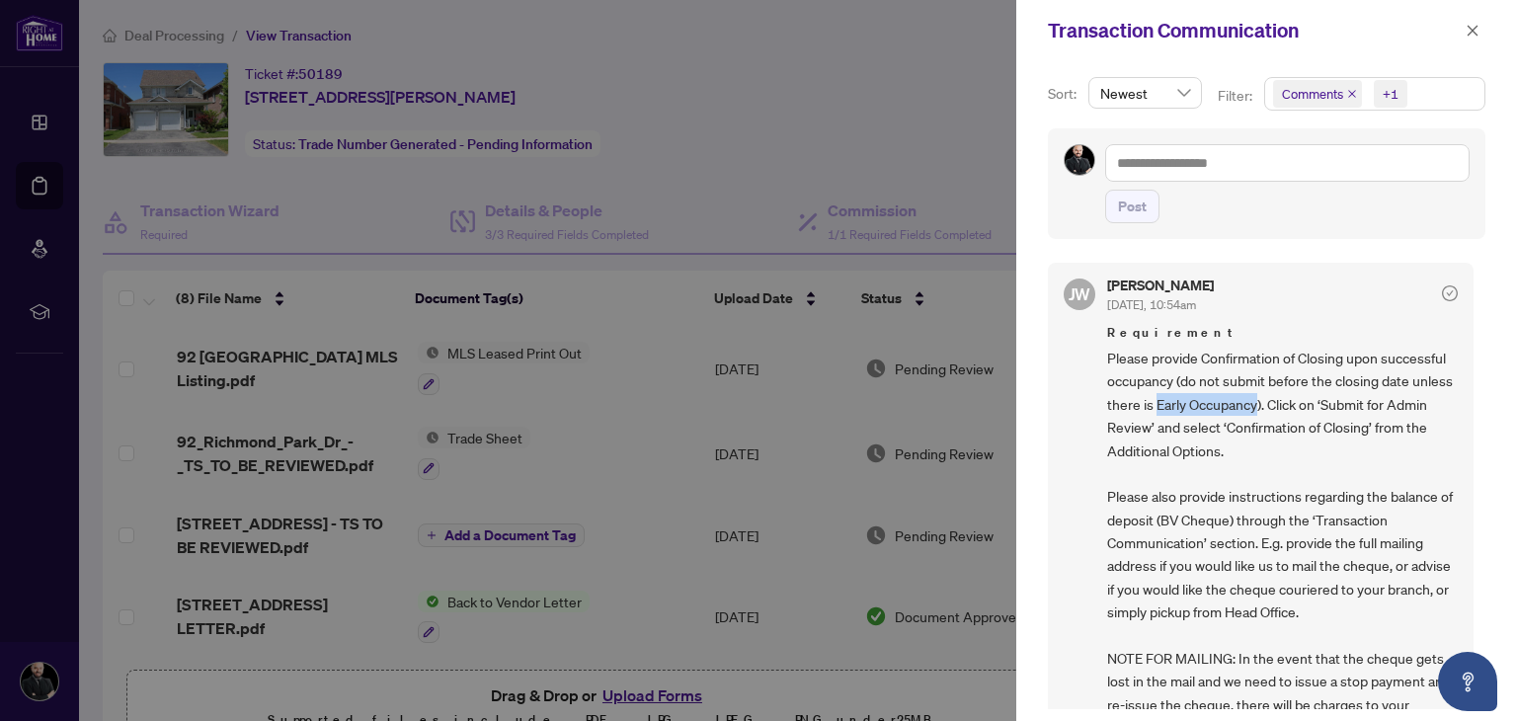
drag, startPoint x: 1233, startPoint y: 404, endPoint x: 1336, endPoint y: 400, distance: 102.8
click at [1336, 400] on span "Please provide Confirmation of Closing upon successful occupancy (do not submit…" at bounding box center [1282, 589] width 351 height 485
click at [885, 119] on div at bounding box center [758, 360] width 1517 height 721
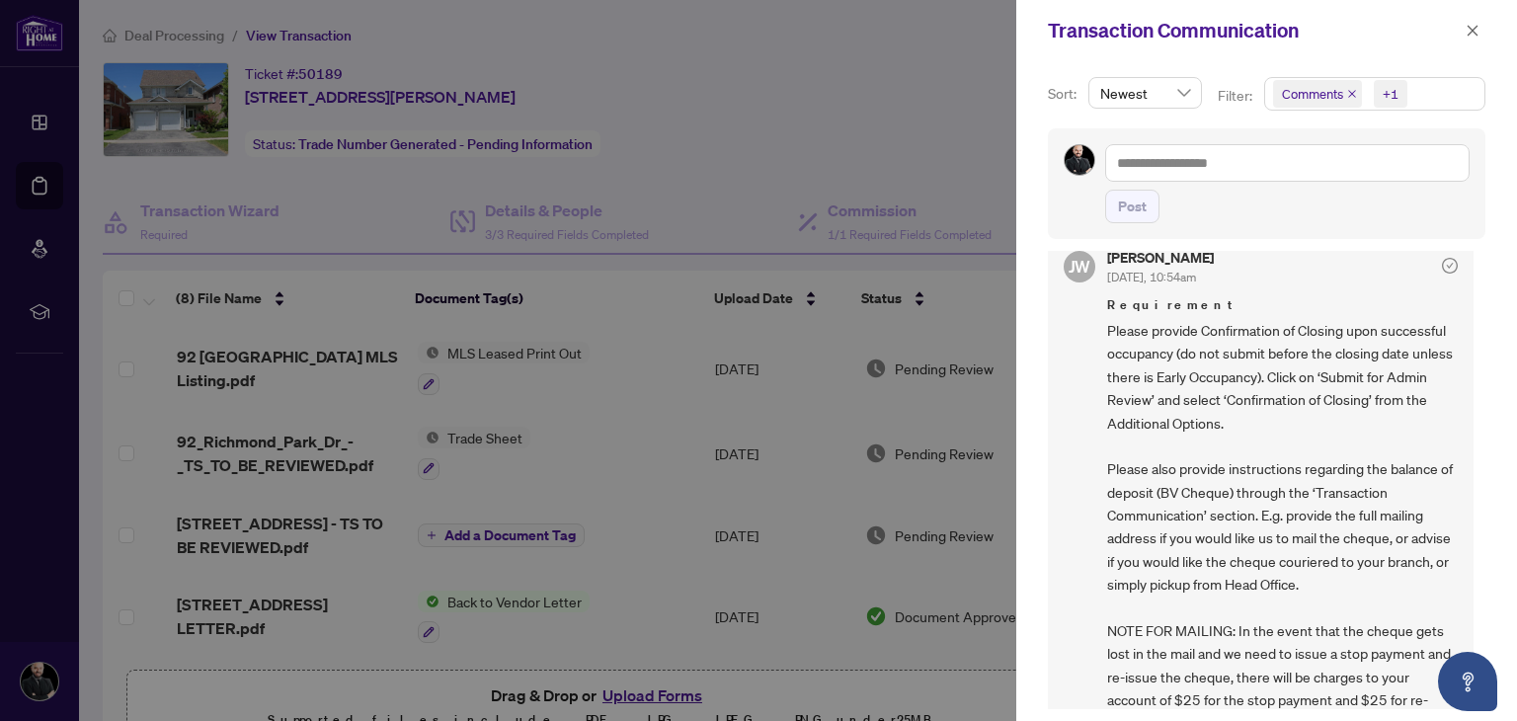
scroll to position [31, 0]
